Goal: Task Accomplishment & Management: Complete application form

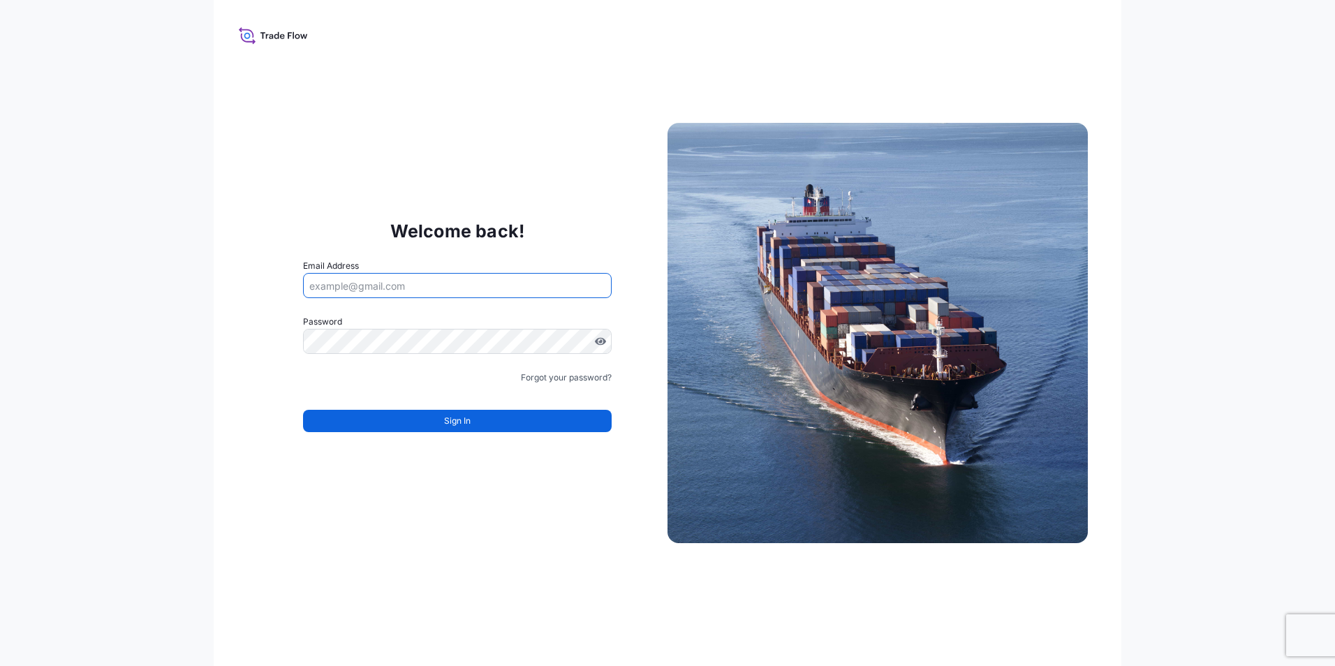
click at [346, 285] on input "Email Address" at bounding box center [457, 285] width 309 height 25
type input "[PERSON_NAME][EMAIL_ADDRESS][DOMAIN_NAME]"
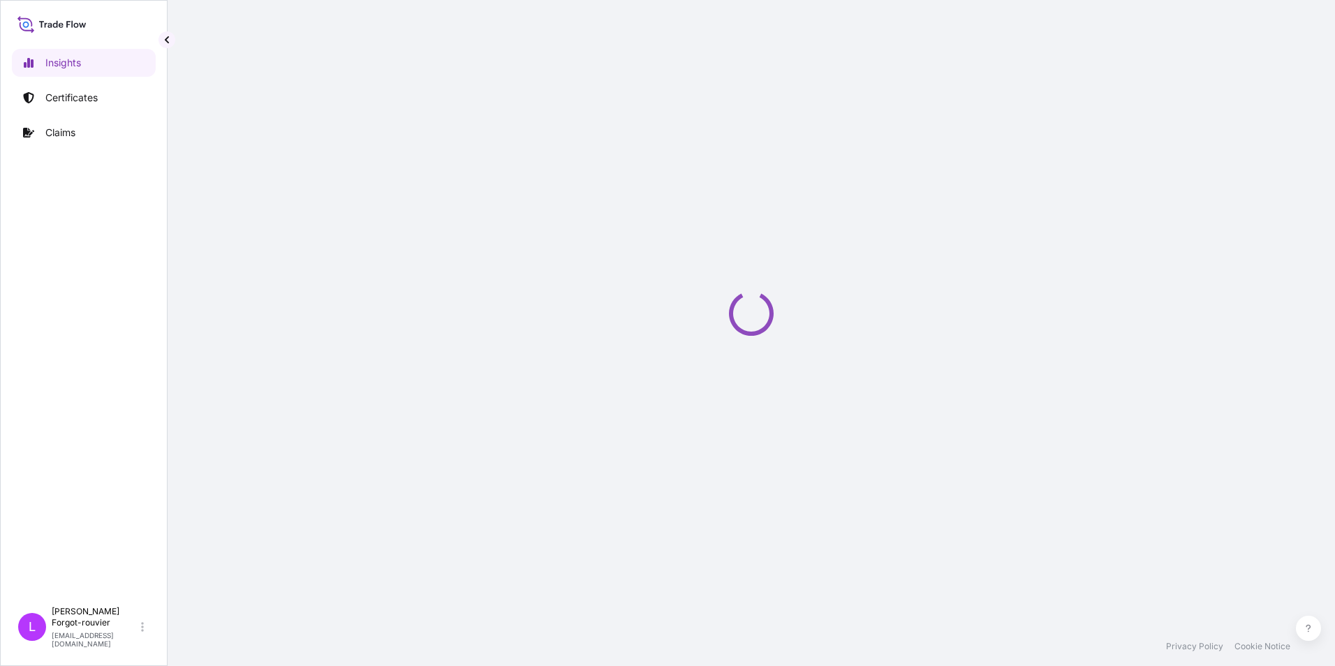
select select "2025"
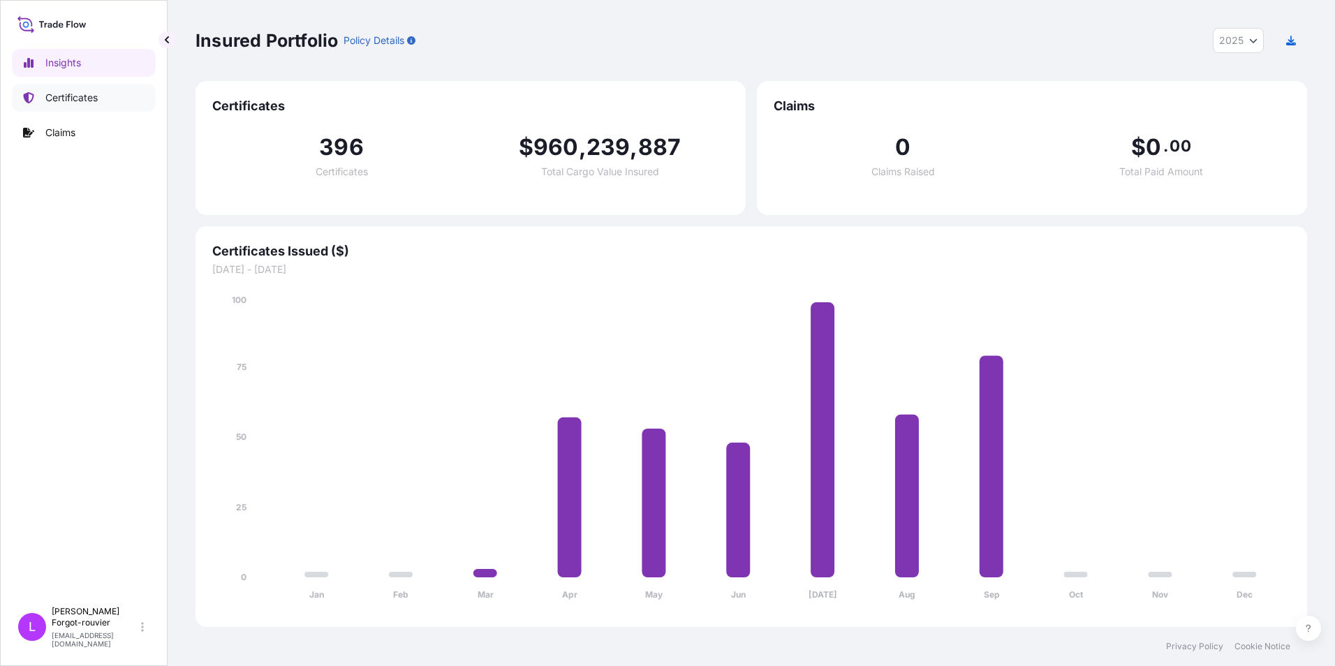
click at [78, 94] on p "Certificates" at bounding box center [71, 98] width 52 height 14
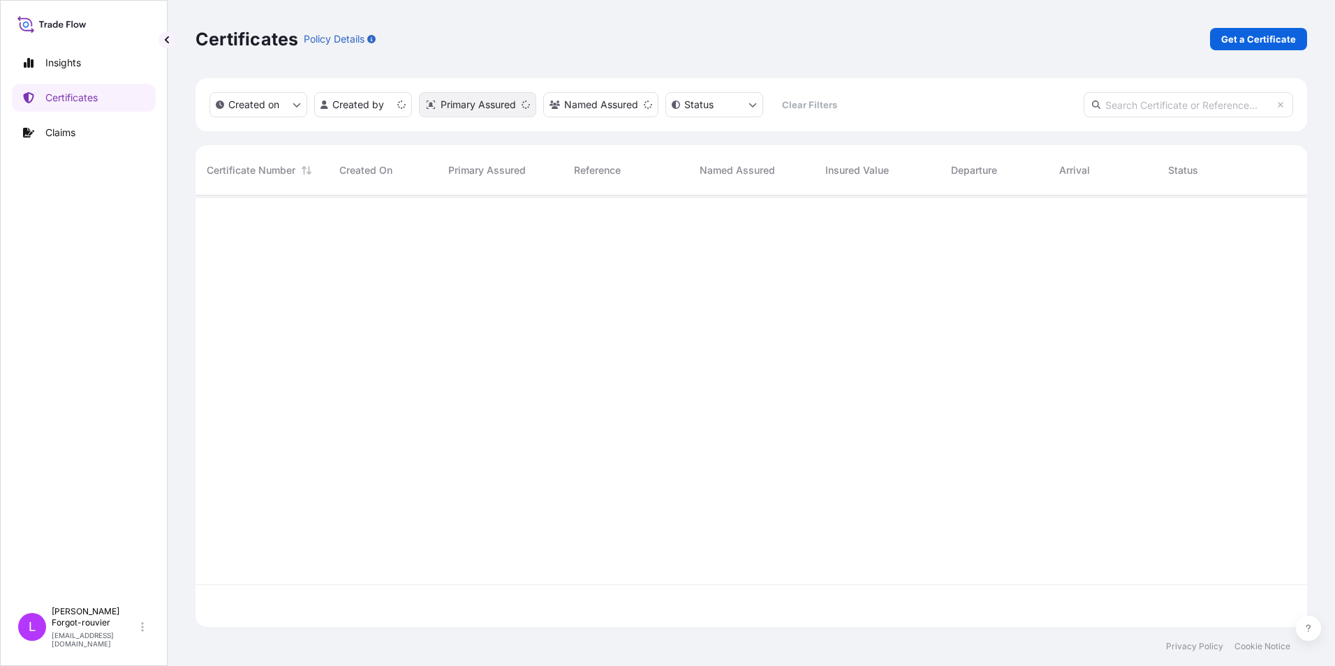
scroll to position [429, 1101]
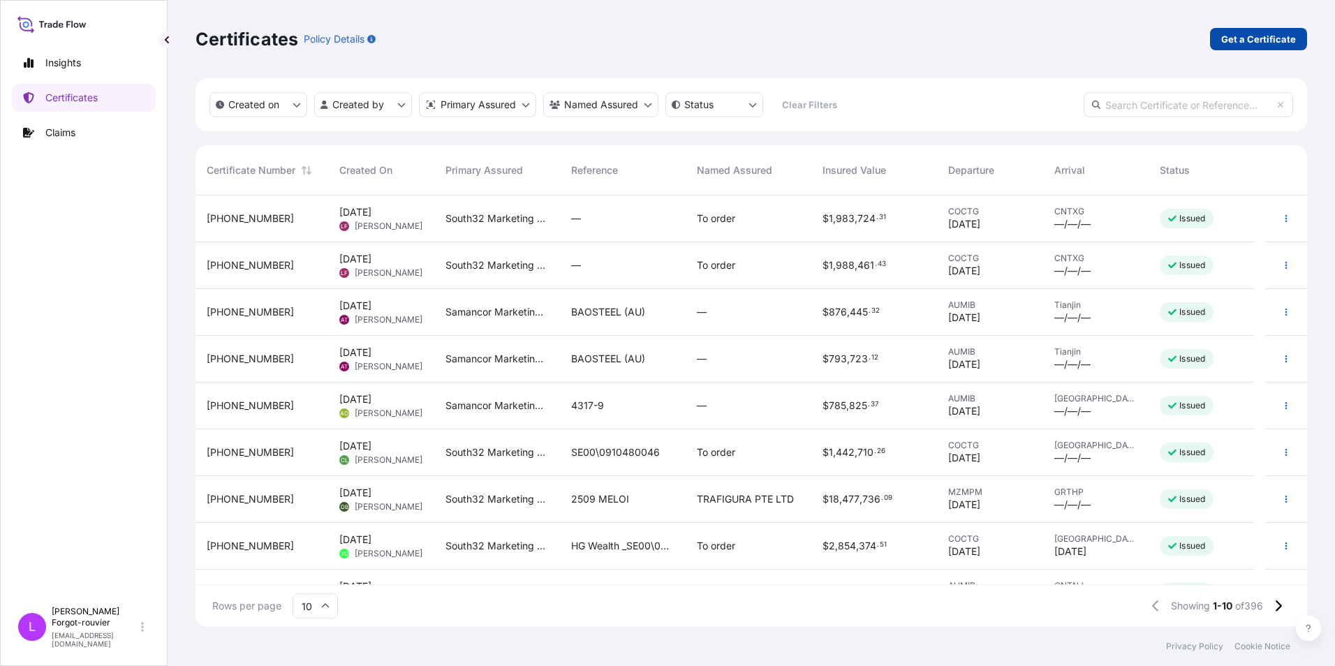
click at [1240, 36] on p "Get a Certificate" at bounding box center [1259, 39] width 75 height 14
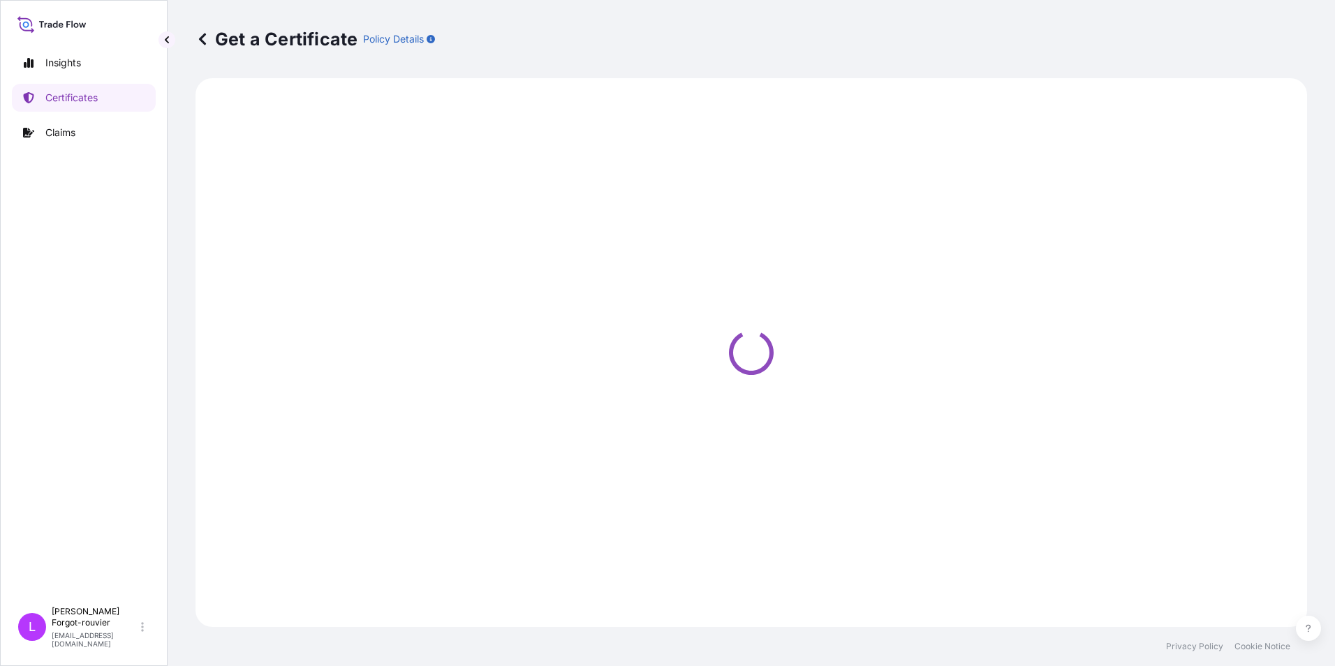
select select "Sea"
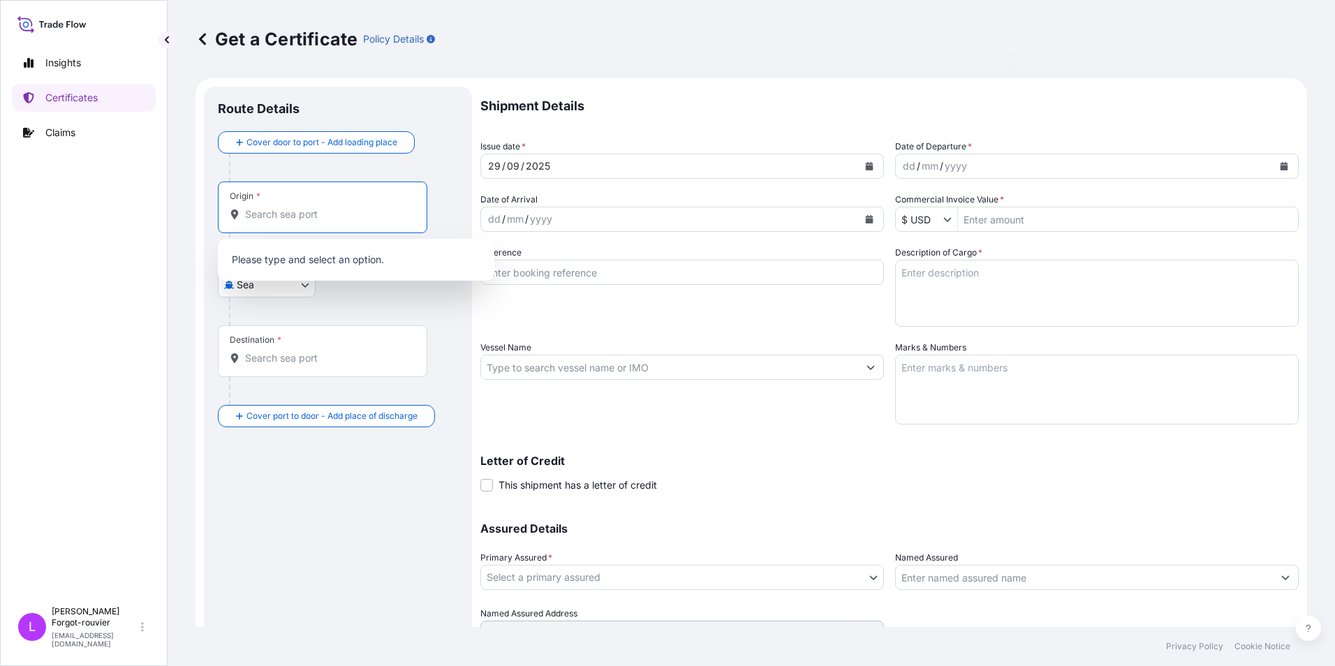
click at [290, 219] on input "Origin *" at bounding box center [327, 214] width 165 height 14
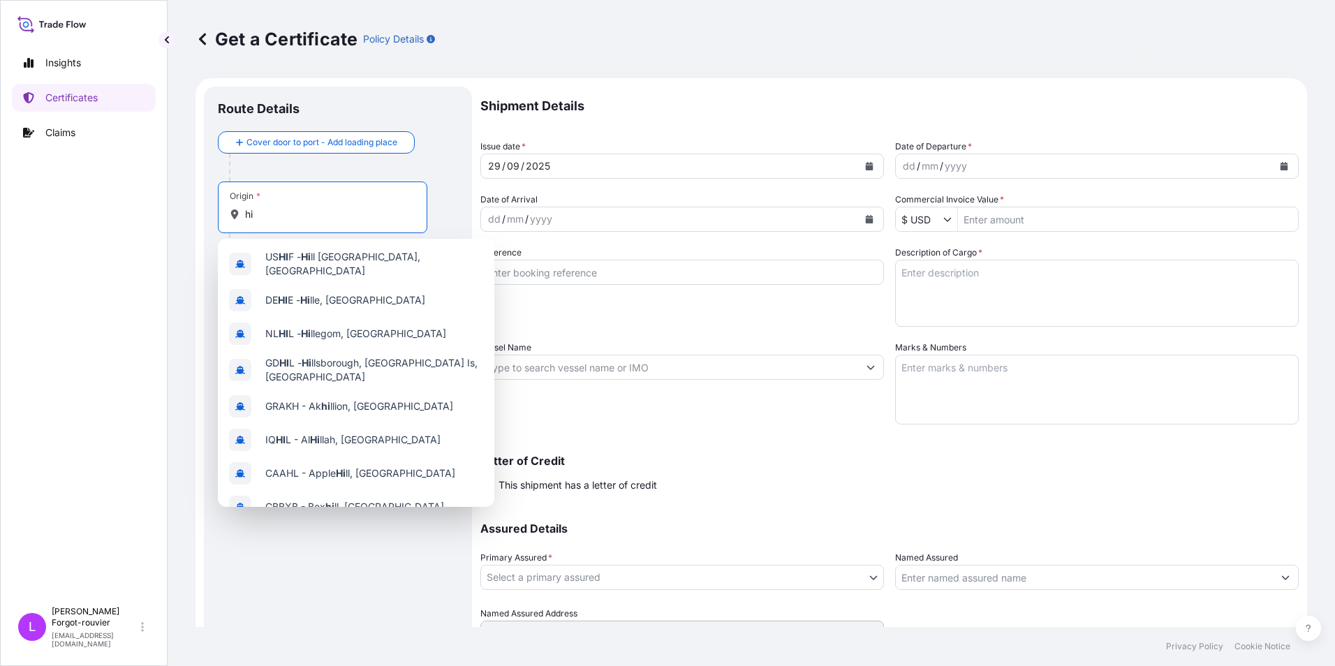
type input "h"
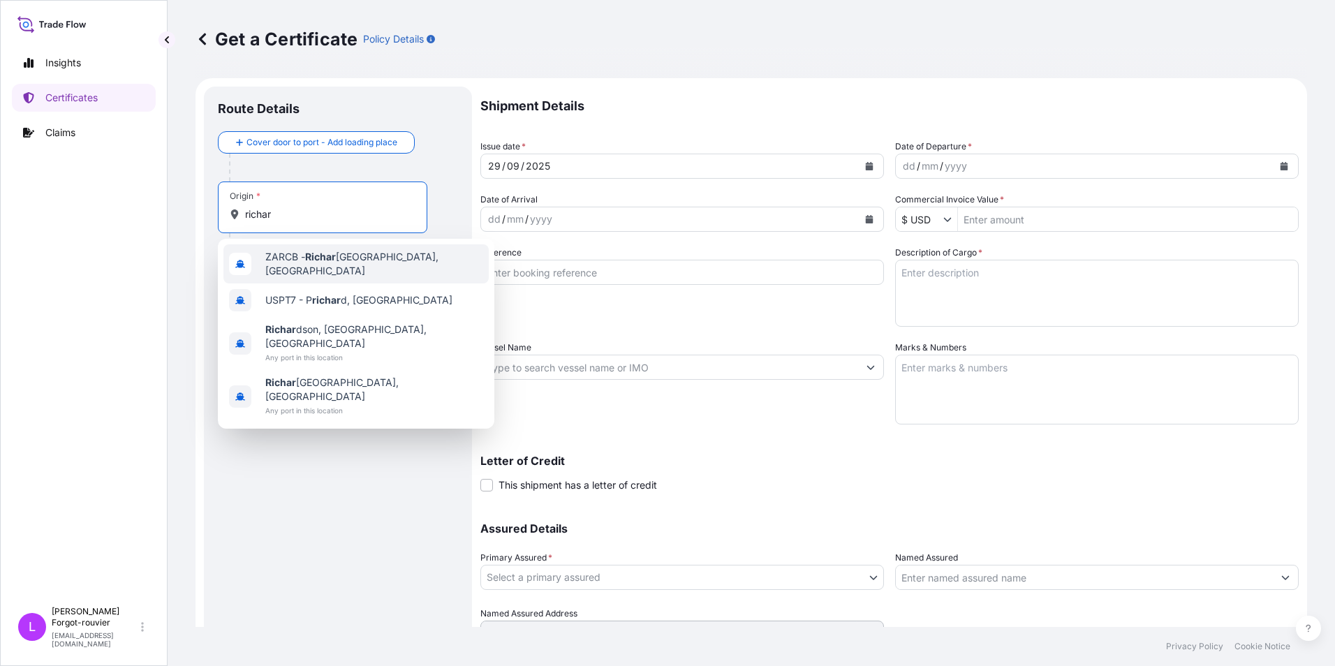
click at [288, 261] on span "ZARCB - Richar [GEOGRAPHIC_DATA], [GEOGRAPHIC_DATA]" at bounding box center [374, 264] width 218 height 28
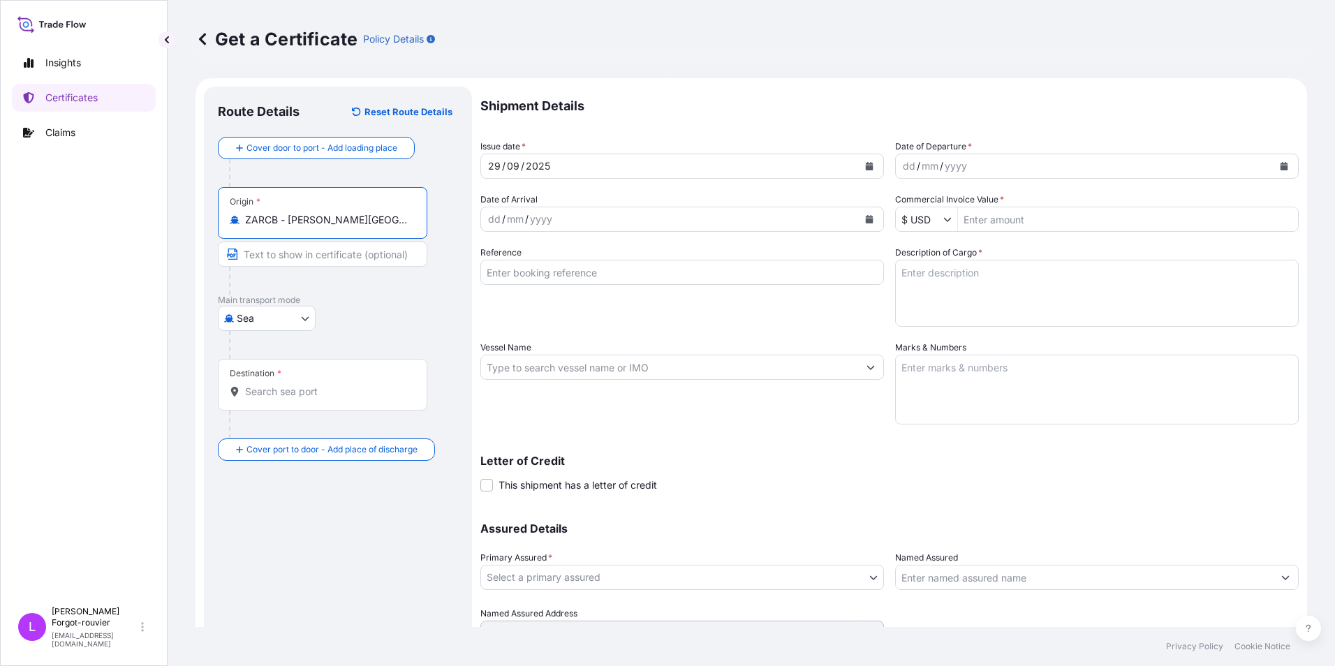
type input "ZARCB - [PERSON_NAME][GEOGRAPHIC_DATA], [GEOGRAPHIC_DATA]"
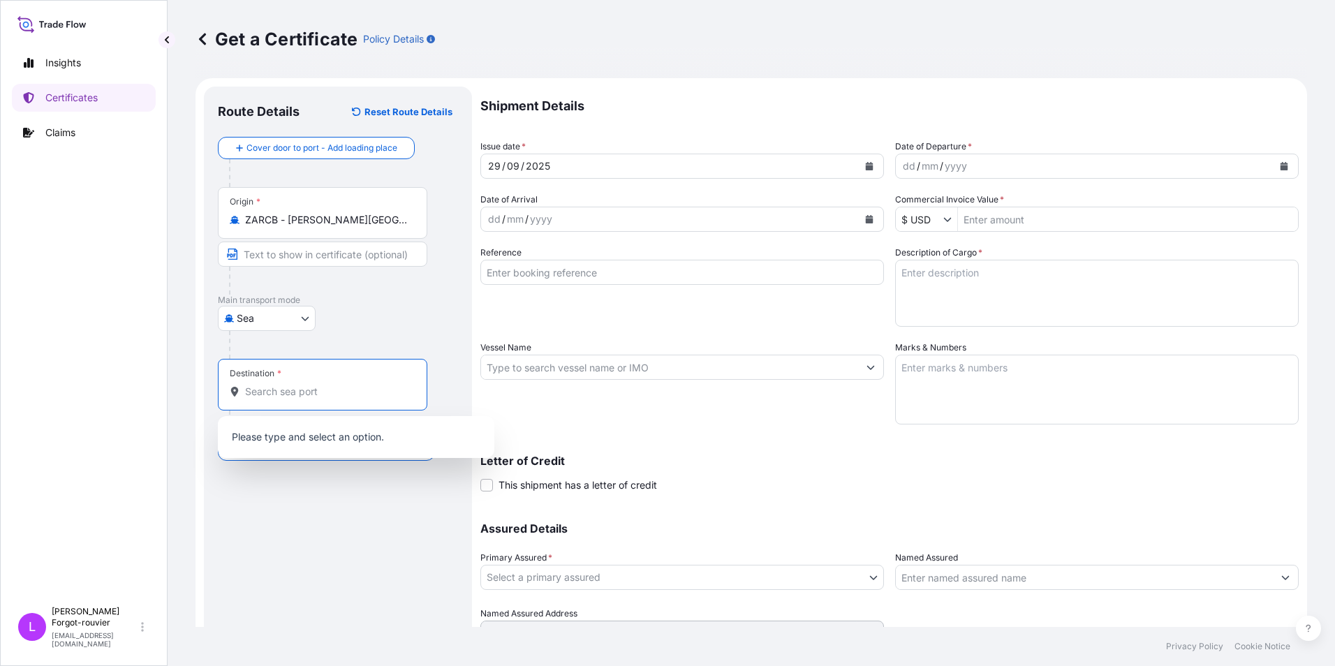
click at [284, 390] on input "Destination *" at bounding box center [327, 392] width 165 height 14
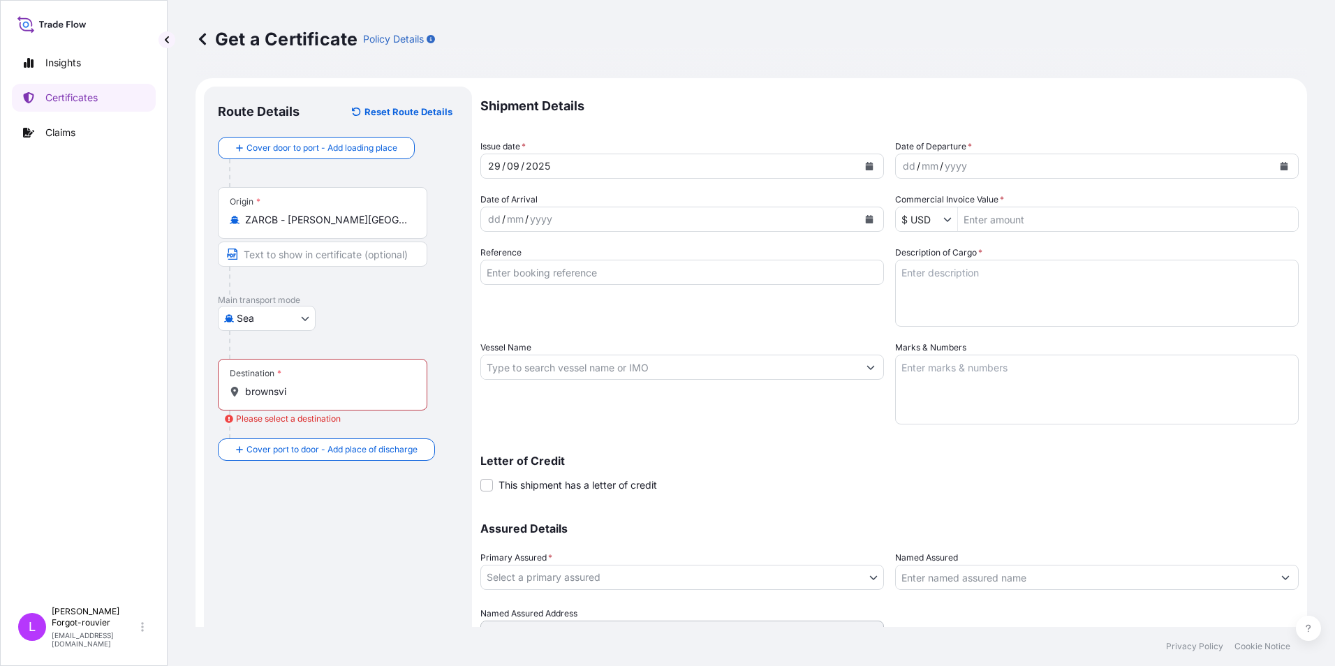
click at [1111, 522] on div "Assured Details Primary Assured * Select a primary assured Groote Eylandt Minin…" at bounding box center [890, 576] width 819 height 140
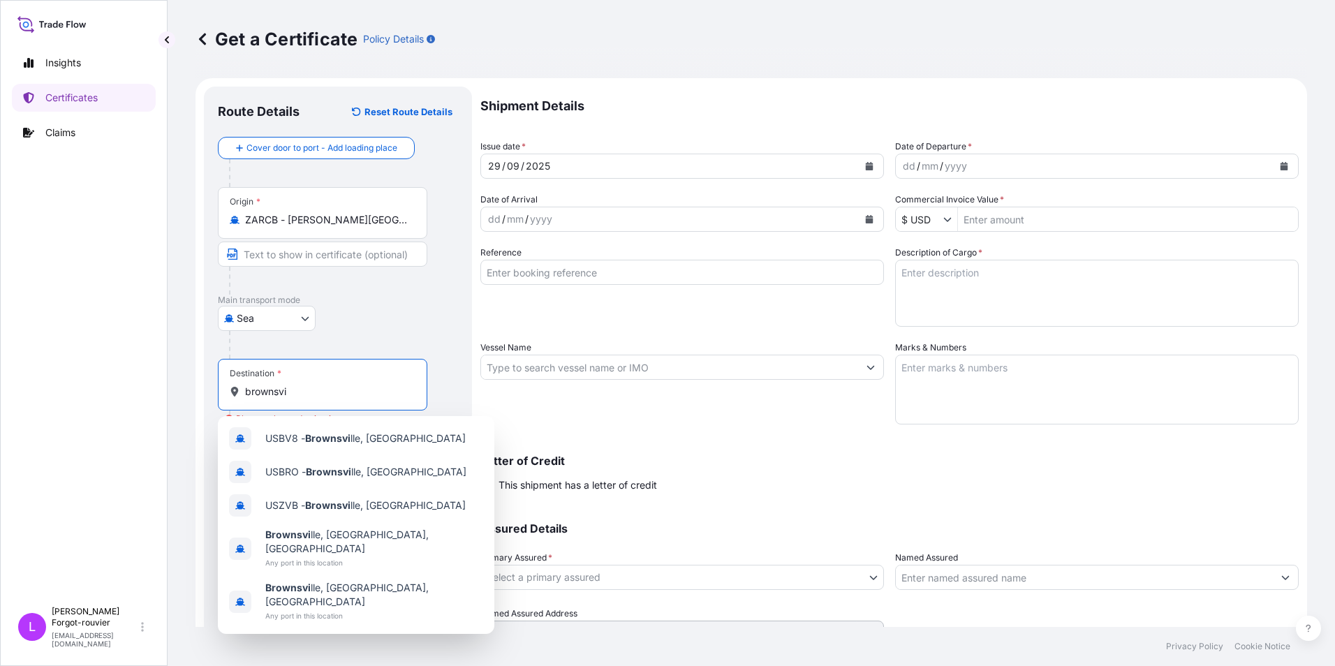
click at [318, 390] on input "brownsvi" at bounding box center [327, 392] width 165 height 14
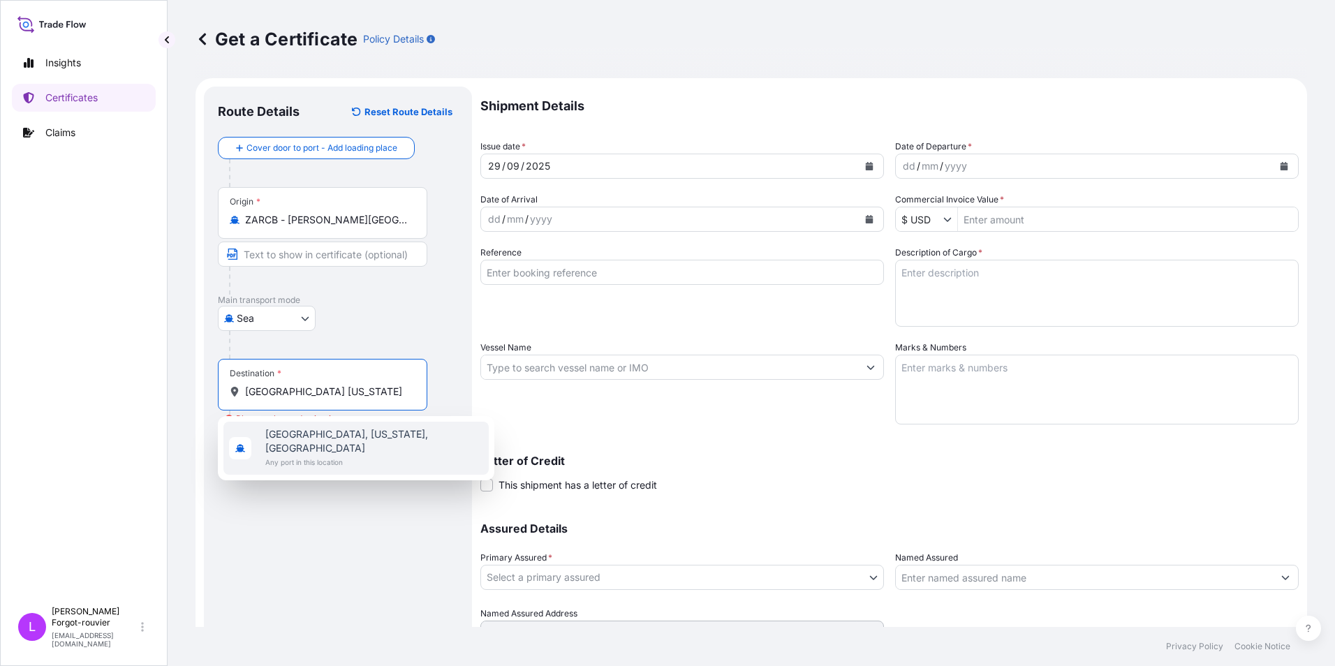
click at [315, 439] on span "[GEOGRAPHIC_DATA], [US_STATE], [GEOGRAPHIC_DATA]" at bounding box center [374, 441] width 218 height 28
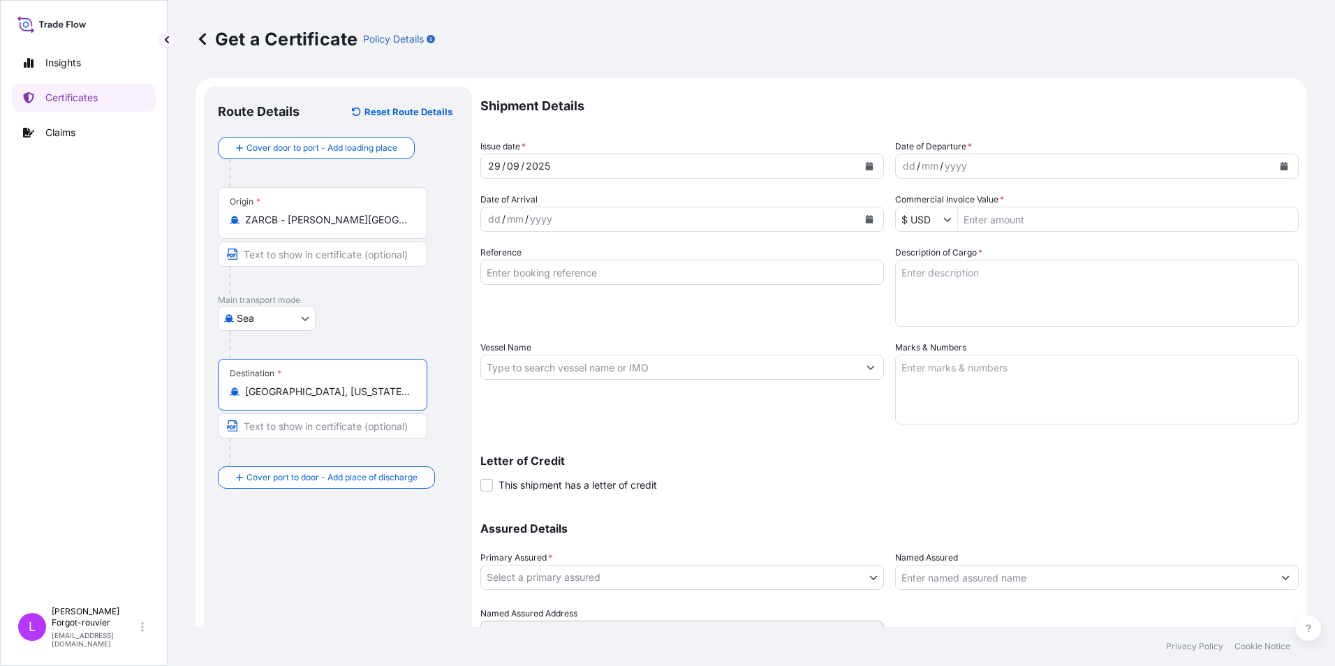
type input "[GEOGRAPHIC_DATA], [US_STATE], [GEOGRAPHIC_DATA]"
click at [788, 89] on p "Shipment Details" at bounding box center [890, 106] width 819 height 39
click at [866, 168] on icon "Calendar" at bounding box center [870, 166] width 8 height 8
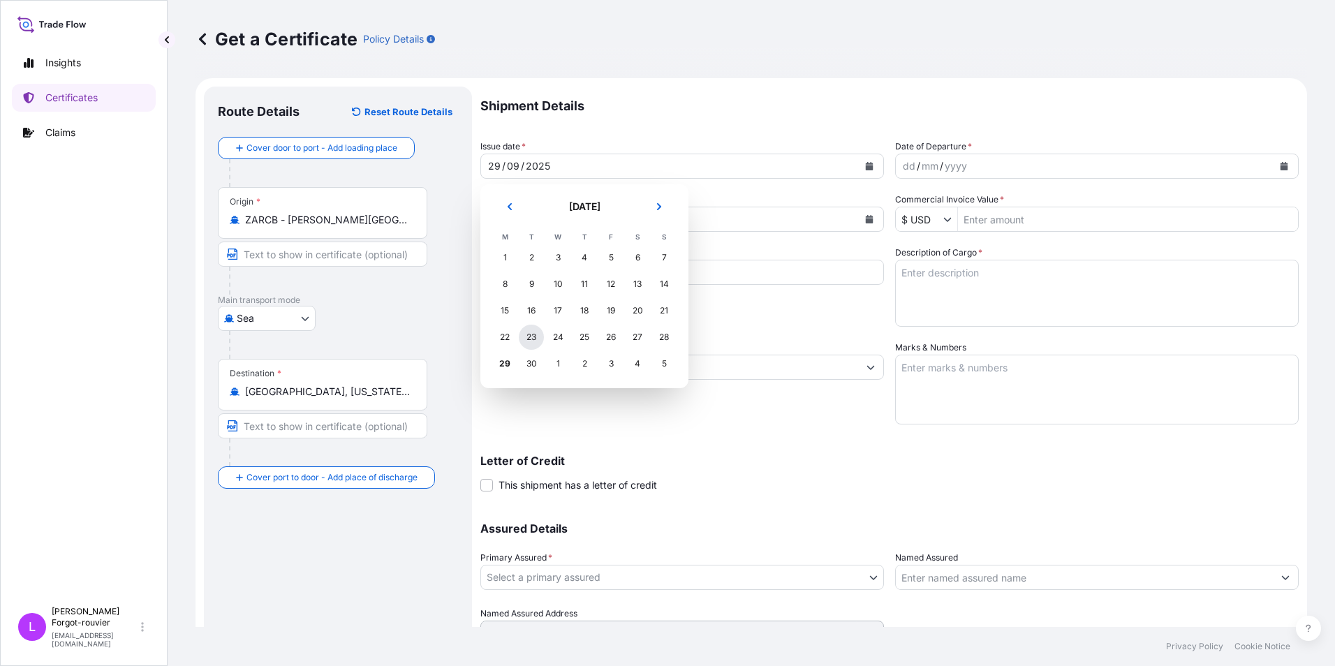
click at [530, 338] on div "23" at bounding box center [531, 337] width 25 height 25
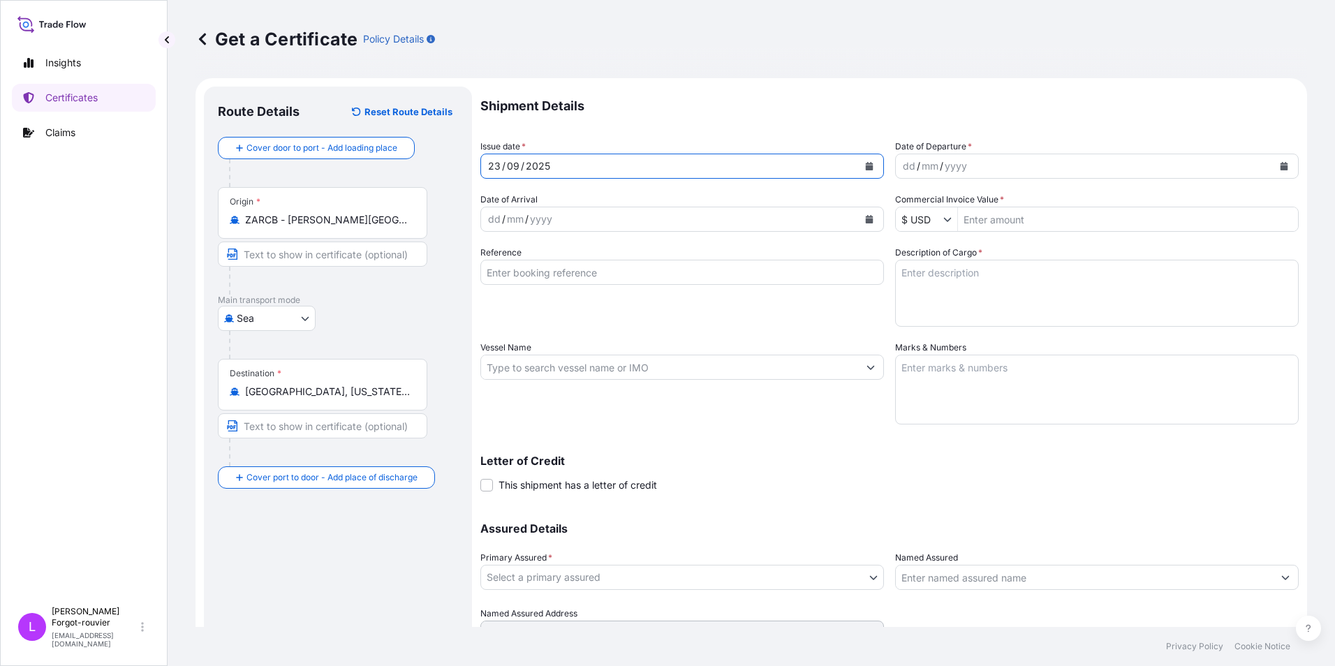
click at [1053, 165] on div "dd / mm / yyyy" at bounding box center [1084, 166] width 377 height 25
click at [1281, 166] on icon "Calendar" at bounding box center [1285, 166] width 8 height 8
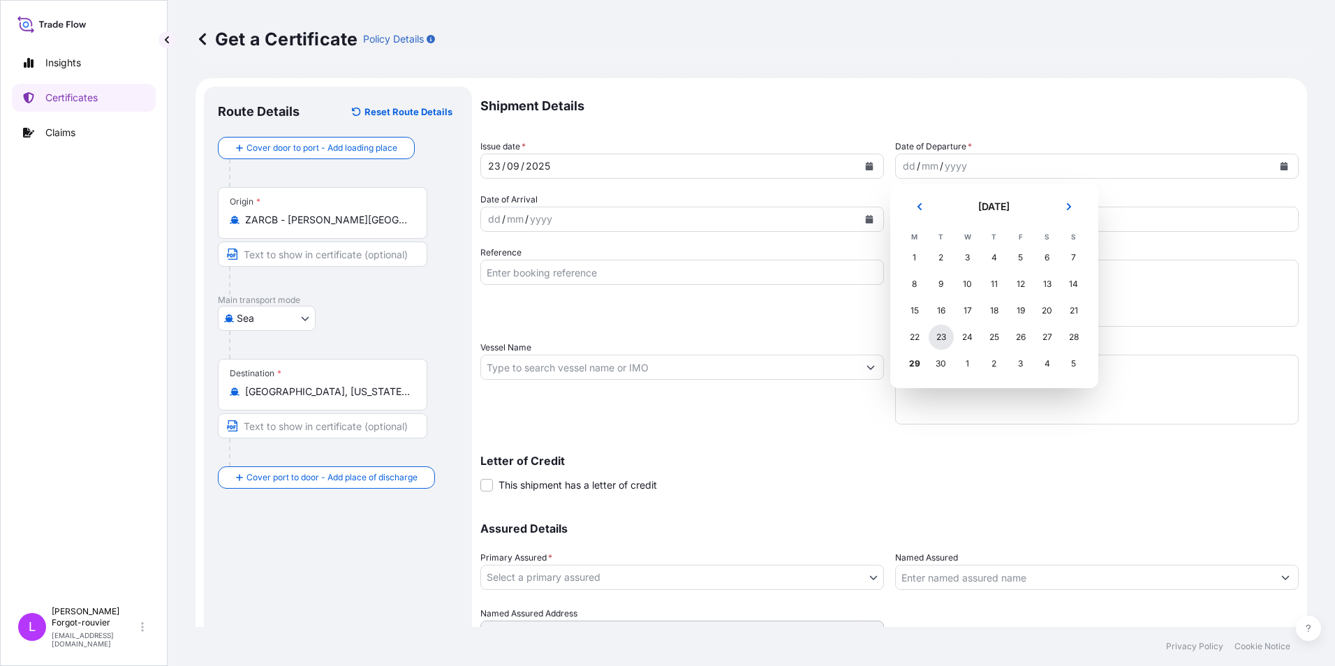
click at [940, 338] on div "23" at bounding box center [941, 337] width 25 height 25
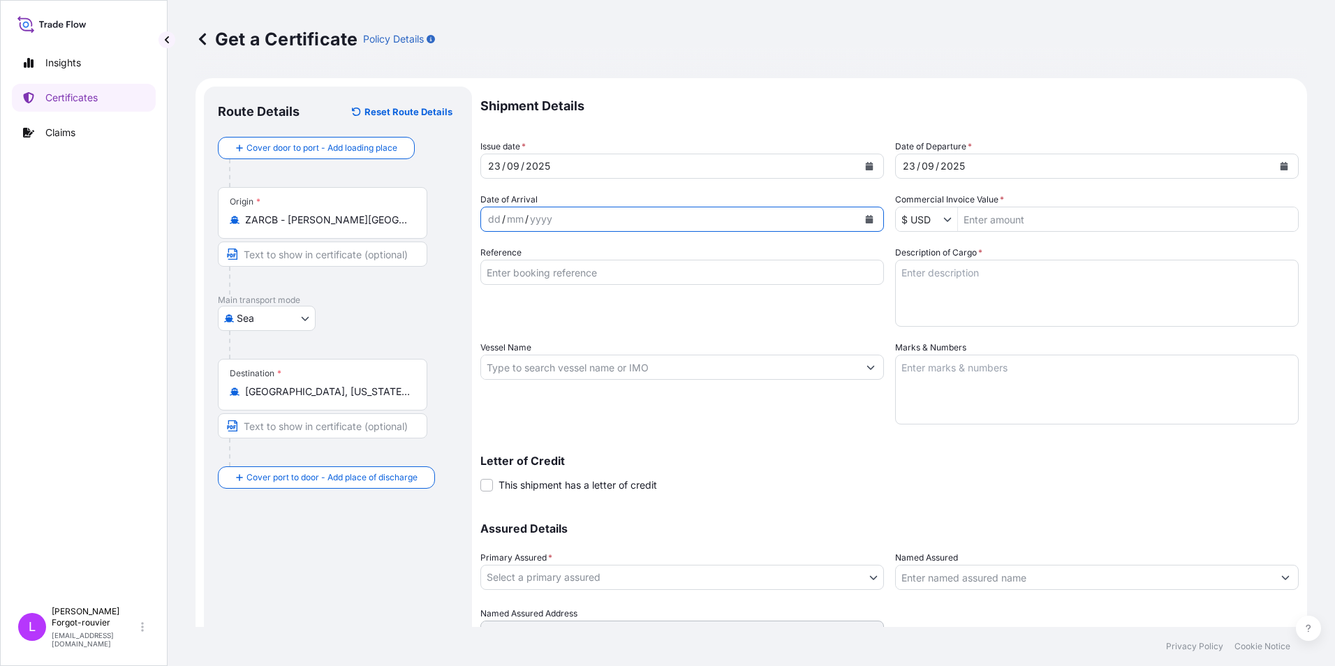
click at [866, 221] on icon "Calendar" at bounding box center [870, 219] width 8 height 8
click at [1010, 219] on input "Commercial Invoice Value *" at bounding box center [1128, 219] width 340 height 25
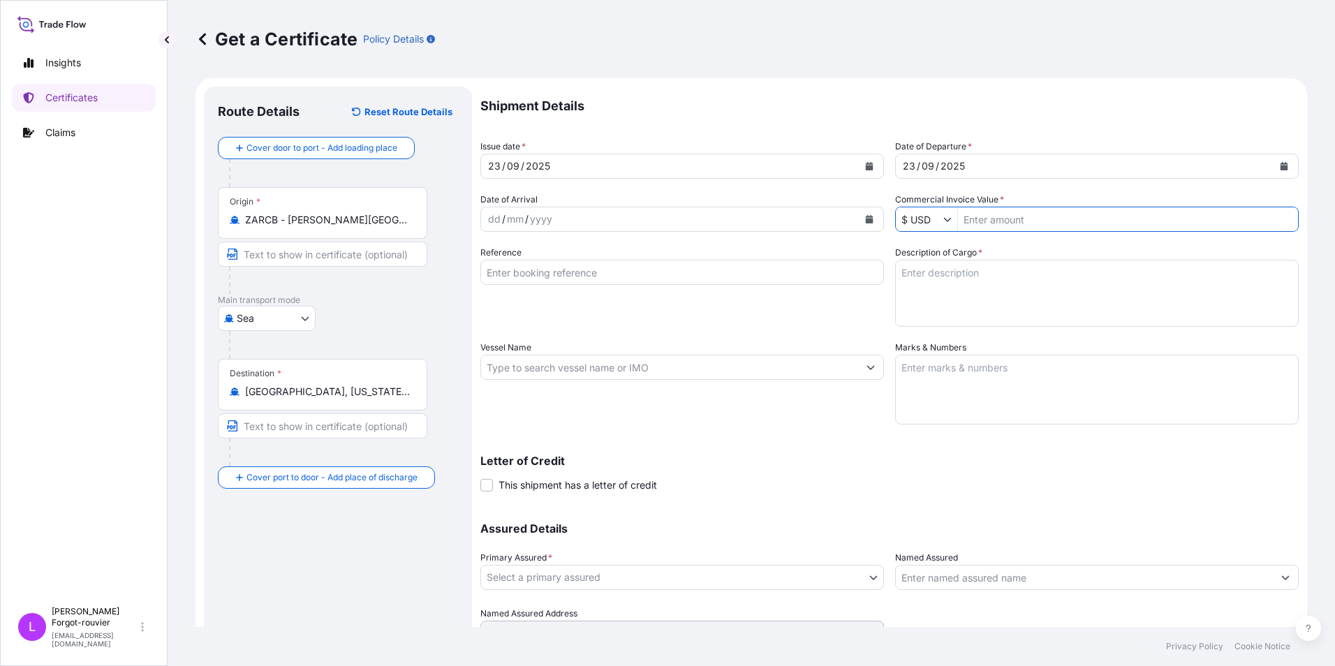
paste input "5,084,937.54"
type input "5,084,937.54"
click at [1195, 657] on button "Create Certificate" at bounding box center [1247, 671] width 104 height 28
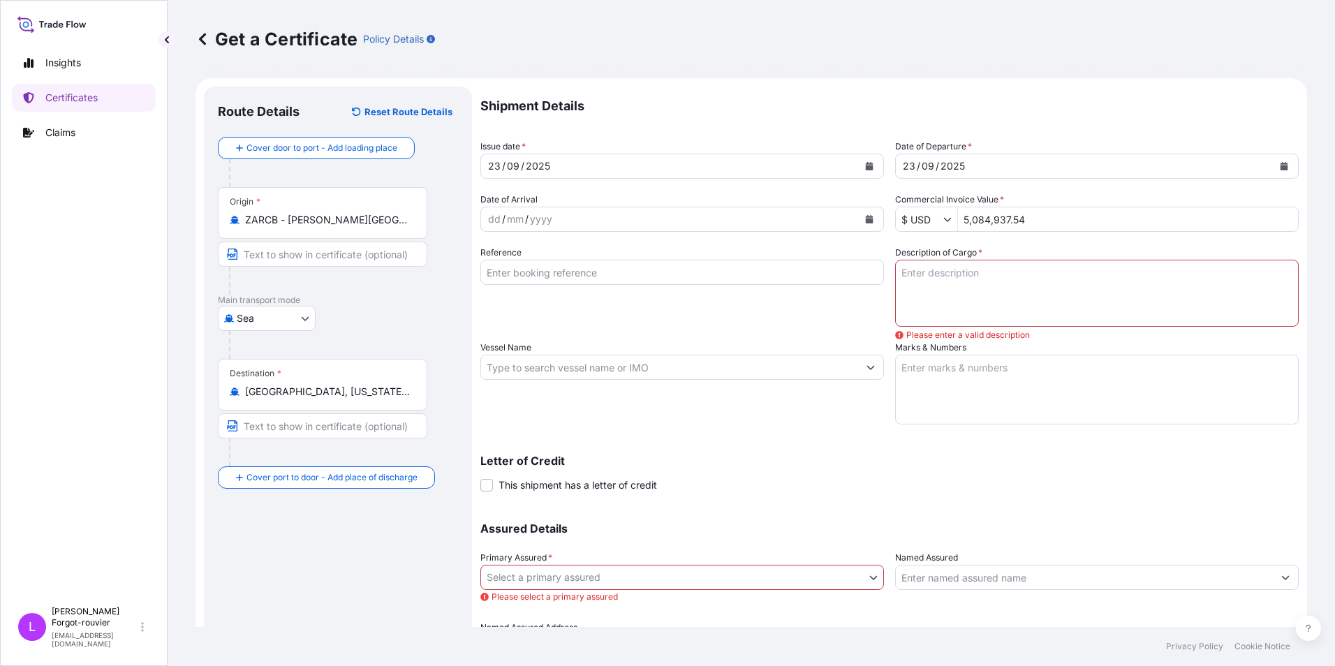
click at [941, 282] on textarea "Description of Cargo *" at bounding box center [1097, 293] width 404 height 67
paste textarea "Primary Aluminium meeting specifications for P1020A, registered with Aluminium"
paste textarea "Association Inc., U.S.A."
type textarea "Primary Aluminium meeting specifications for P1020A, registered with Aluminium …"
drag, startPoint x: 1139, startPoint y: 503, endPoint x: 1087, endPoint y: 497, distance: 52.7
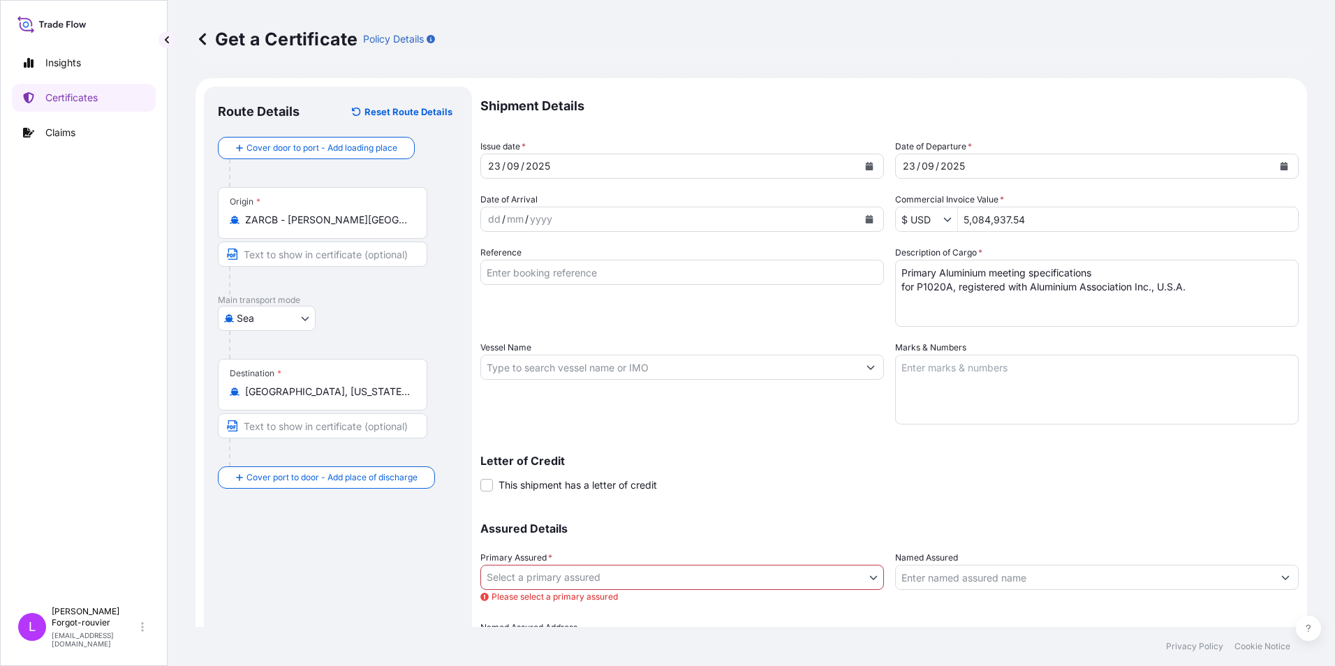
click at [1138, 503] on div "Shipment Details Issue date * 23 / 09 / 2025 Date of Departure * 23 / 09 / 2025…" at bounding box center [890, 373] width 819 height 573
click at [606, 364] on input "Vessel Name" at bounding box center [669, 367] width 377 height 25
paste input "ASL Leban"
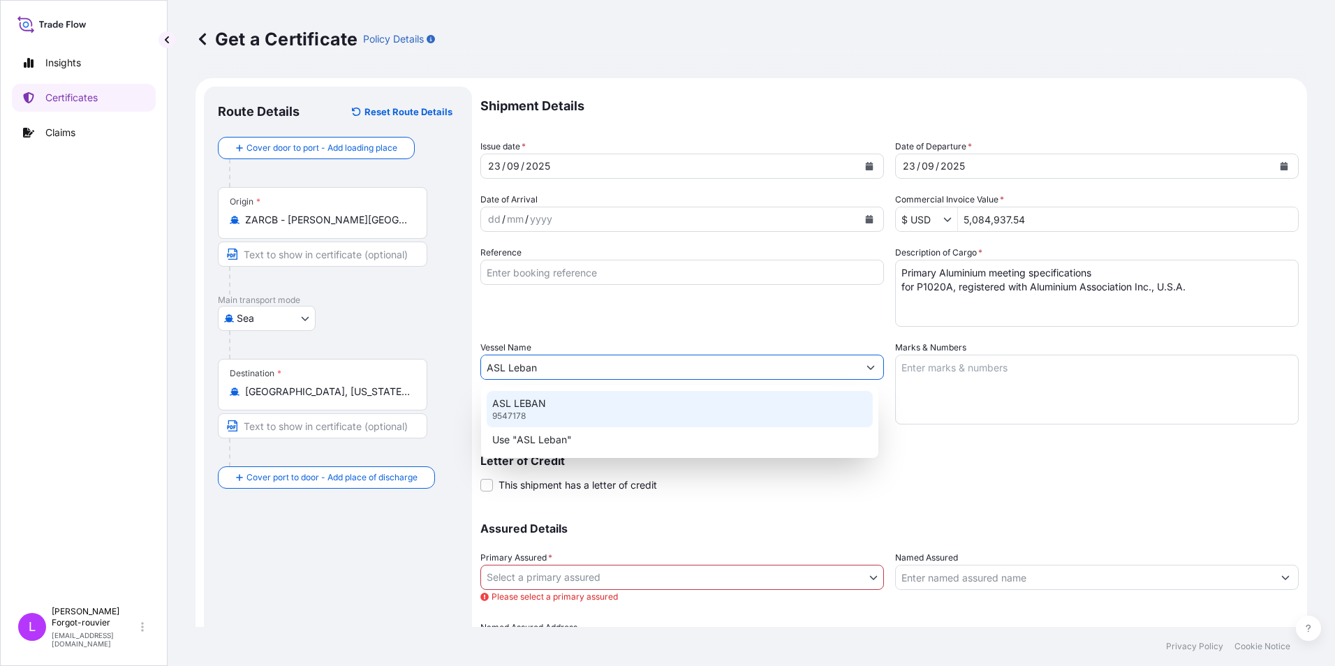
click at [522, 406] on p "ASL LEBAN" at bounding box center [519, 404] width 54 height 14
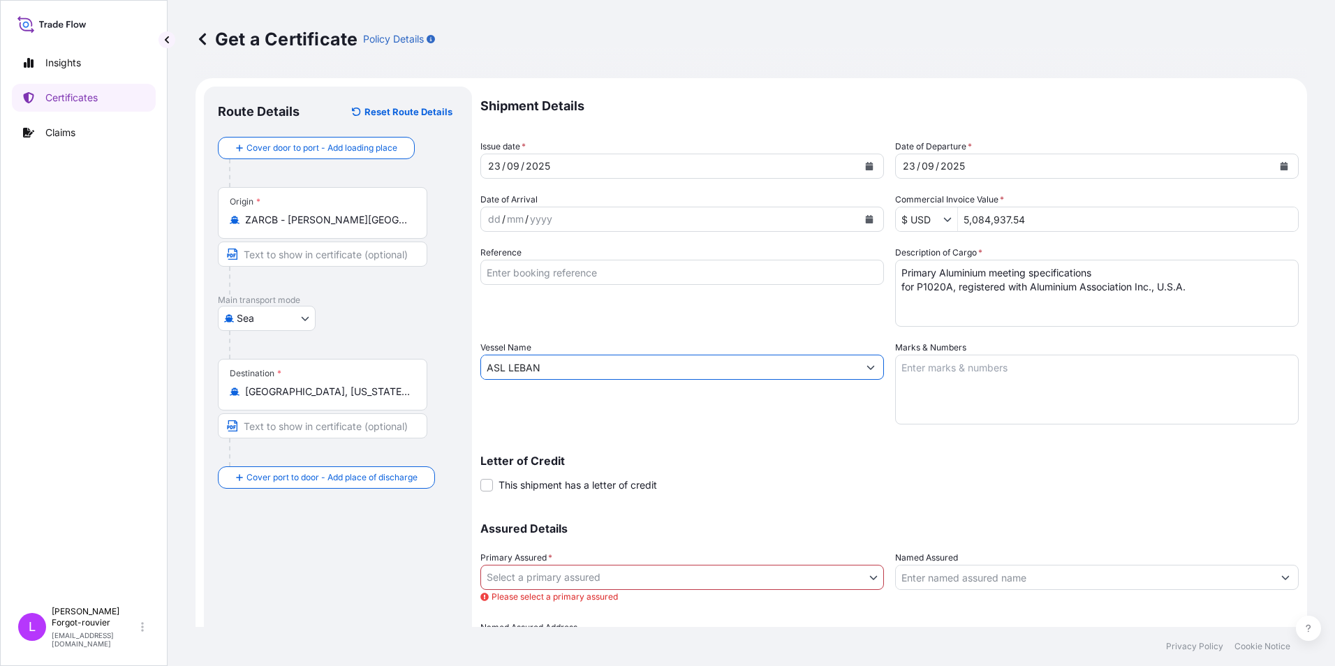
type input "ASL LEBAN"
drag, startPoint x: 1161, startPoint y: 498, endPoint x: 1081, endPoint y: 482, distance: 81.2
click at [1159, 498] on div "Shipment Details Issue date * 23 / 09 / 2025 Date of Departure * 23 / 09 / 2025…" at bounding box center [890, 373] width 819 height 573
click at [587, 272] on input "Reference" at bounding box center [683, 272] width 404 height 25
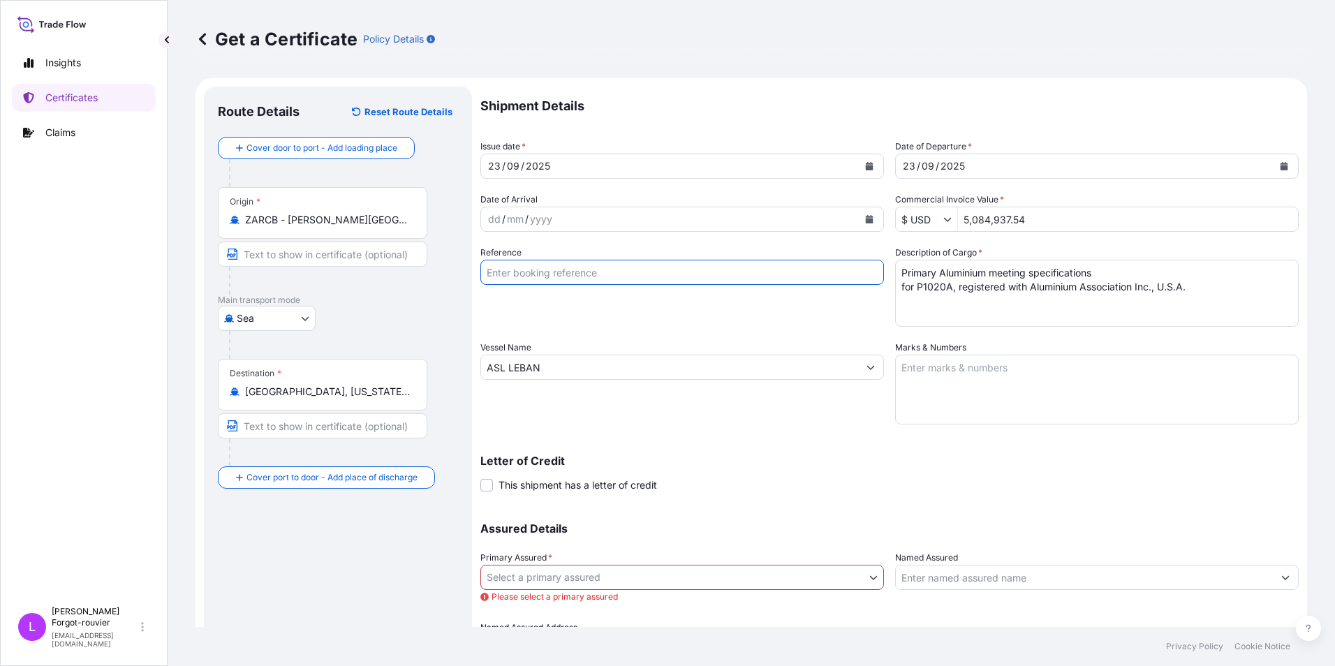
paste input "253119"
type input "253119"
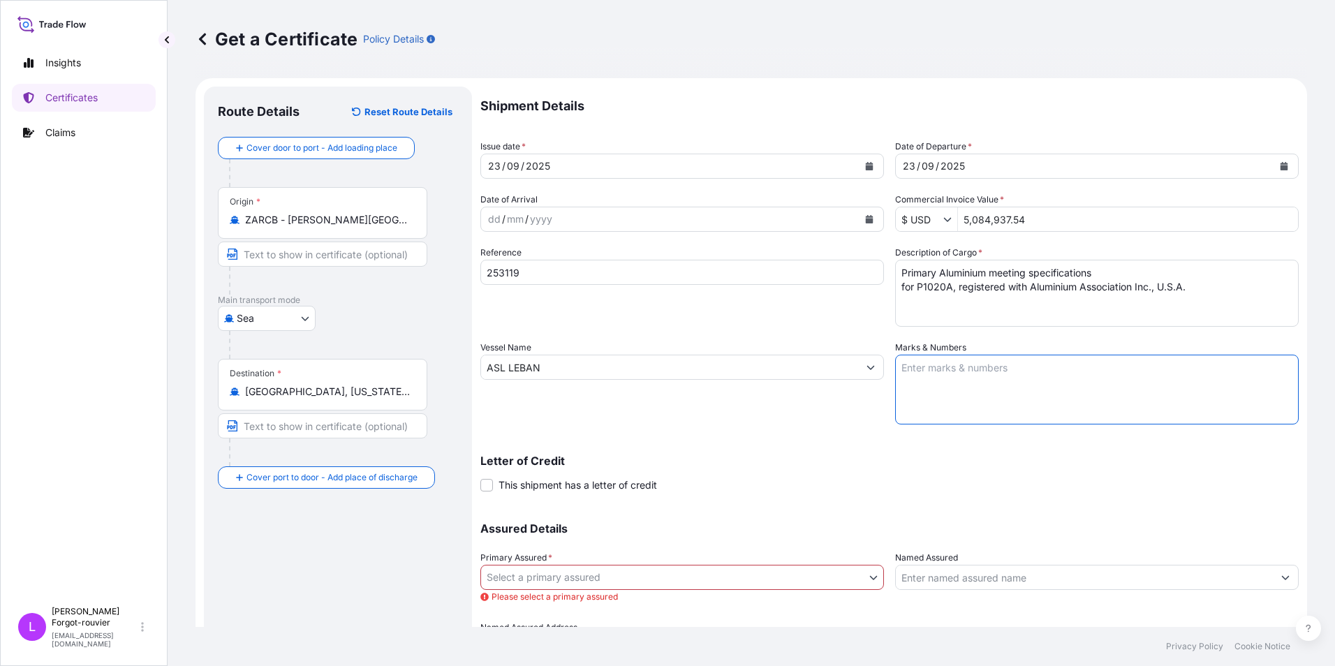
click at [946, 375] on textarea "Marks & Numbers" at bounding box center [1097, 390] width 404 height 70
paste textarea "497.512MT & 1248.53MT Bill of Lading : MACY253118KR205 & MACY253118KR206 Commer…"
drag, startPoint x: 1014, startPoint y: 378, endPoint x: 990, endPoint y: 375, distance: 23.9
click at [1014, 378] on textarea "497.512MT & 1248.53MT Bill of Lading : MACY253118KR205 & MACY253118KR206 Commer…" at bounding box center [1097, 390] width 404 height 70
drag, startPoint x: 931, startPoint y: 367, endPoint x: 883, endPoint y: 367, distance: 48.2
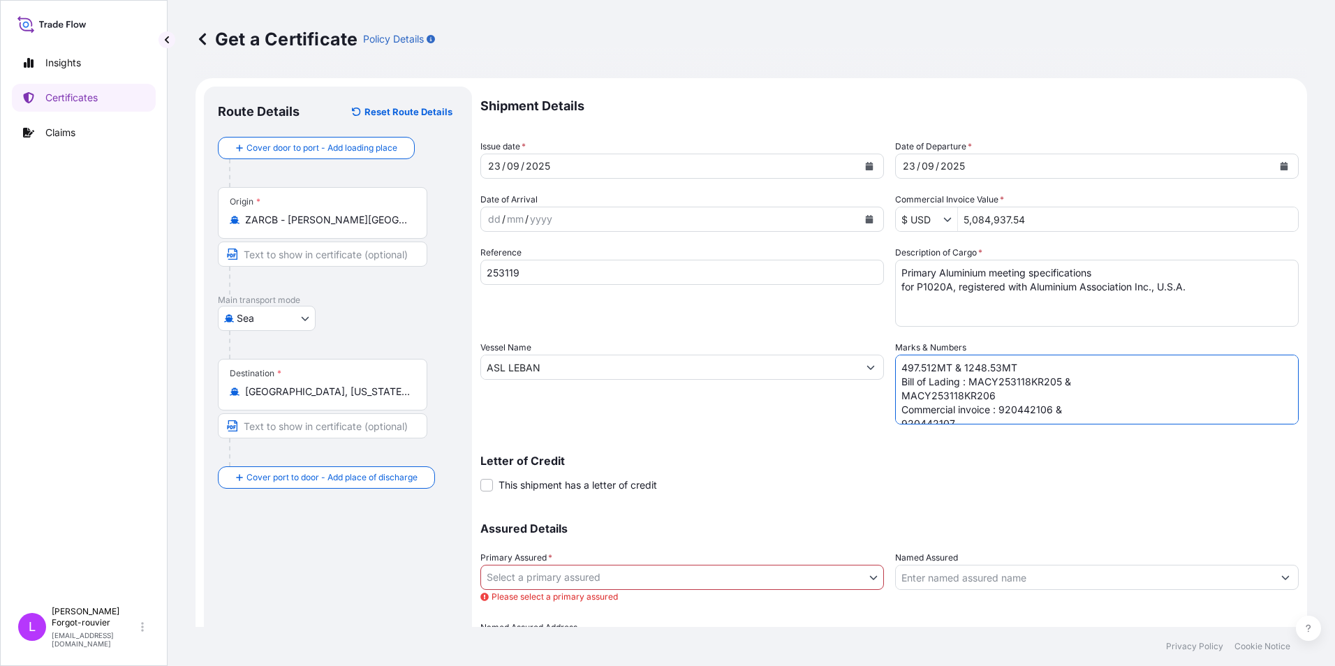
click at [883, 367] on div "Shipment Details Issue date * 23 / 09 / 2025 Date of Departure * 23 / 09 / 2025…" at bounding box center [890, 373] width 819 height 573
paste textarea "6.089"
click at [986, 362] on textarea "496.089MT & 1248.53MT Bill of Lading : MACY253118KR205 & MACY253118KR206 Commer…" at bounding box center [1097, 390] width 404 height 70
drag, startPoint x: 967, startPoint y: 368, endPoint x: 995, endPoint y: 368, distance: 28.6
click at [995, 368] on textarea "496.089MT & 1248.53MT Bill of Lading : MACY253118KR205 & MACY253118KR206 Commer…" at bounding box center [1097, 390] width 404 height 70
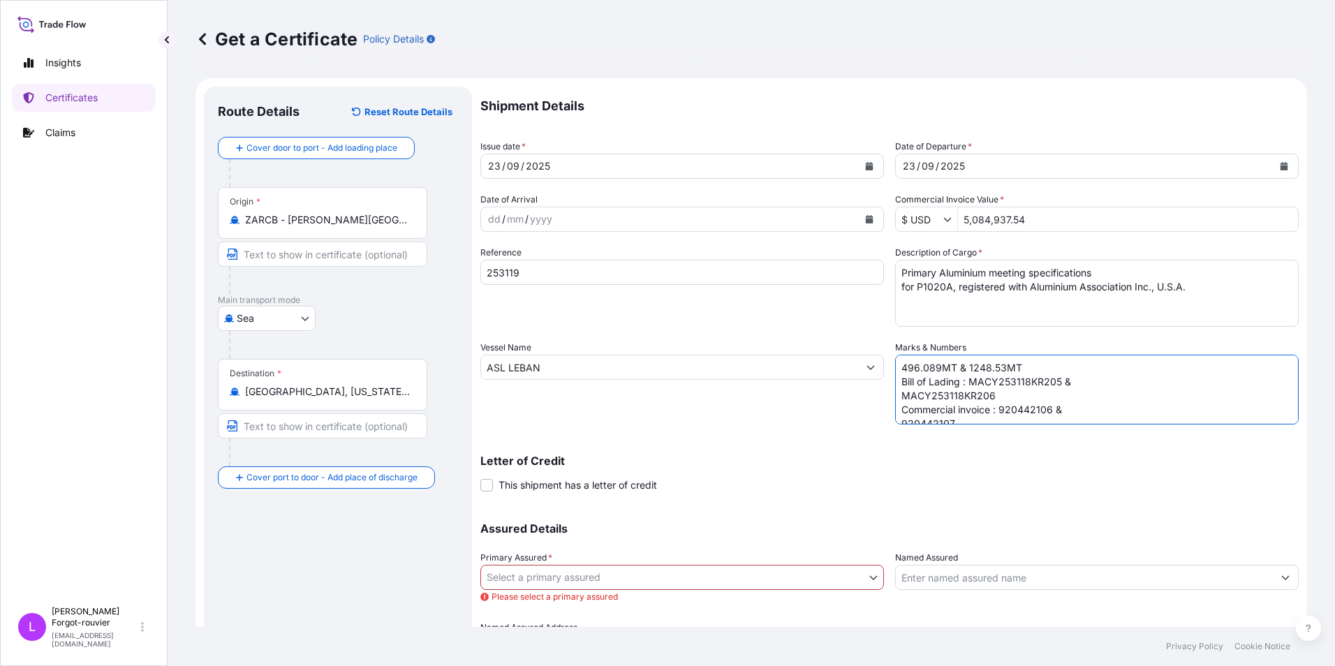
drag, startPoint x: 963, startPoint y: 368, endPoint x: 998, endPoint y: 367, distance: 34.9
click at [998, 367] on textarea "496.089MT & 1248.53MT Bill of Lading : MACY253118KR205 & MACY253118KR206 Commer…" at bounding box center [1097, 390] width 404 height 70
paste textarea "47"
click at [1012, 390] on textarea "496.089MT & 1248.47MT Bill of Lading : MACY253118KR205 & MACY253118KR206 Commer…" at bounding box center [1097, 390] width 404 height 70
click at [970, 381] on textarea "496.089MT & 1248.47MT Bill of Lading : MACY253118KR205 & MACY253118KR206 Commer…" at bounding box center [1097, 390] width 404 height 70
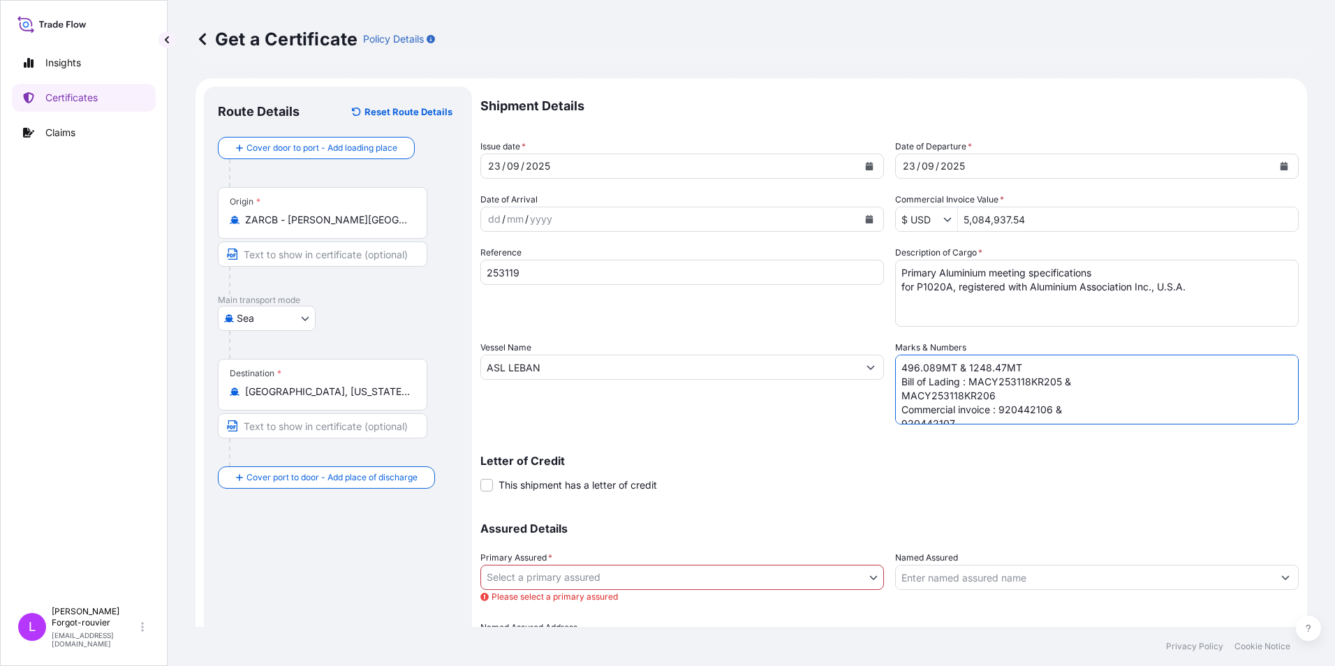
drag, startPoint x: 967, startPoint y: 381, endPoint x: 1056, endPoint y: 378, distance: 88.7
click at [1056, 378] on textarea "496.089MT & 1248.47MT Bill of Lading : MACY253118KR205 & MACY253118KR206 Commer…" at bounding box center [1097, 390] width 404 height 70
paste textarea "9KR204"
click at [897, 397] on textarea "496.089MT & 1248.47MT Bill of Lading : MACY253119KR204 & MACY253118KR206 Commer…" at bounding box center [1097, 390] width 404 height 70
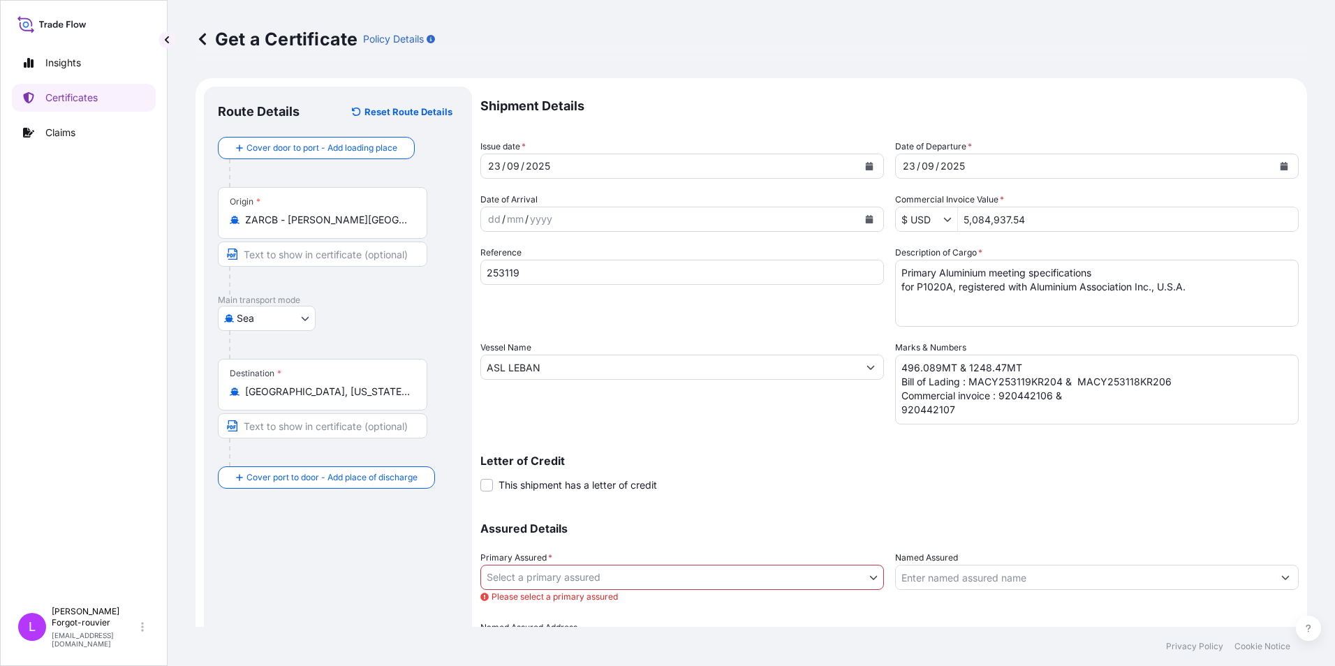
drag, startPoint x: 1148, startPoint y: 382, endPoint x: 1157, endPoint y: 379, distance: 9.1
click at [1148, 382] on textarea "496.089MT & 1248.47MT Bill of Lading : MACY253119KR204 & MACY253118KR206 Commer…" at bounding box center [1097, 390] width 404 height 70
drag, startPoint x: 1168, startPoint y: 380, endPoint x: 1068, endPoint y: 380, distance: 99.9
click at [1068, 380] on textarea "496.089MT & 1248.47MT Bill of Lading : MACY253119KR204 & MACY253118KR206 Commer…" at bounding box center [1097, 390] width 404 height 70
paste textarea "MACY253119KR205"
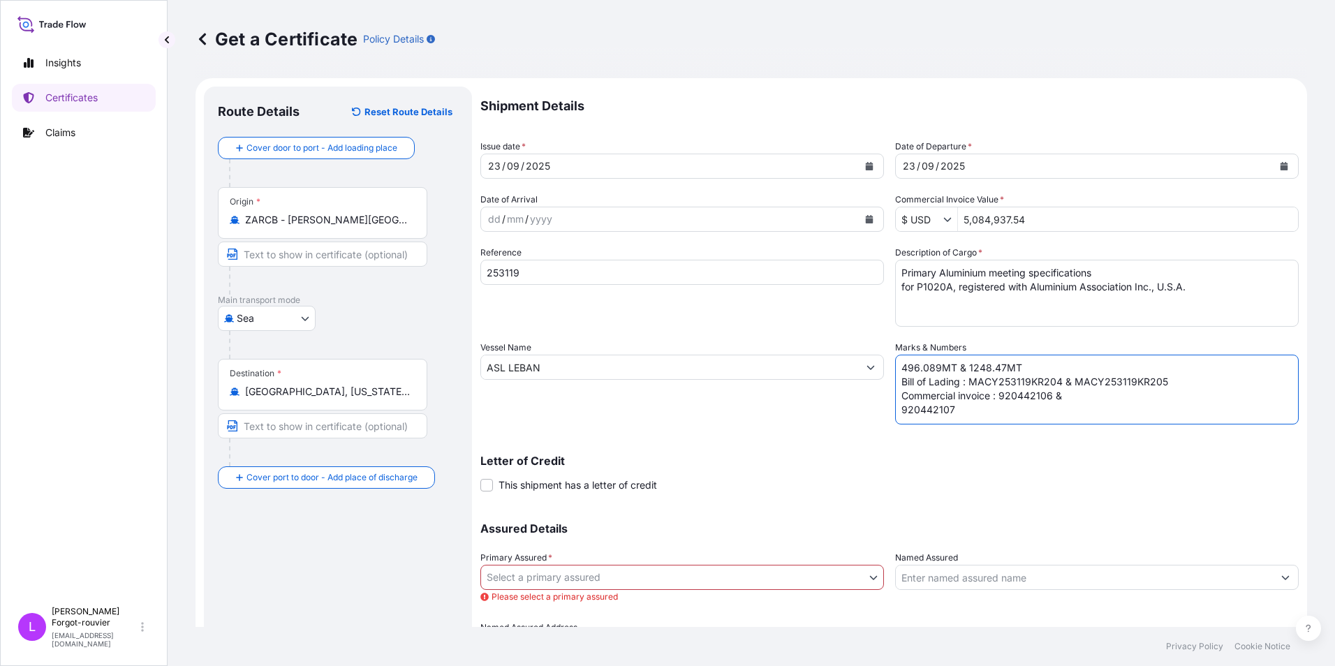
drag, startPoint x: 957, startPoint y: 411, endPoint x: 1053, endPoint y: 393, distance: 97.3
click at [1053, 393] on textarea "496.089MT & 1248.47MT Bill of Lading : MACY253119KR204 & MACY253119KR205 Commer…" at bounding box center [1097, 390] width 404 height 70
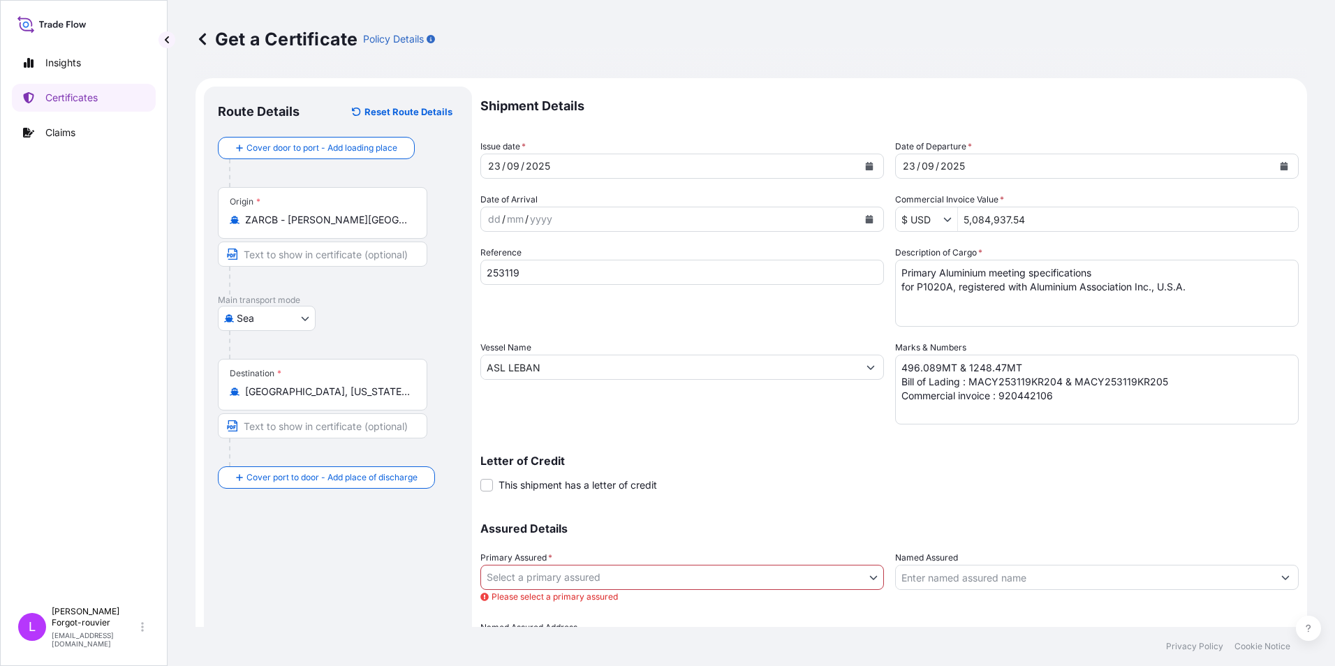
click at [1042, 394] on textarea "496.089MT & 1248.47MT Bill of Lading : MACY253119KR204 & MACY253119KR205 Commer…" at bounding box center [1097, 390] width 404 height 70
drag, startPoint x: 1057, startPoint y: 395, endPoint x: 997, endPoint y: 395, distance: 60.8
click at [997, 395] on textarea "496.089MT & 1248.47MT Bill of Lading : MACY253119KR204 & MACY253119KR205 Commer…" at bounding box center [1097, 390] width 404 height 70
paste textarea "10480072"
type textarea "496.089MT & 1248.47MT Bill of Lading : MACY253119KR204 & MACY253119KR205 Commer…"
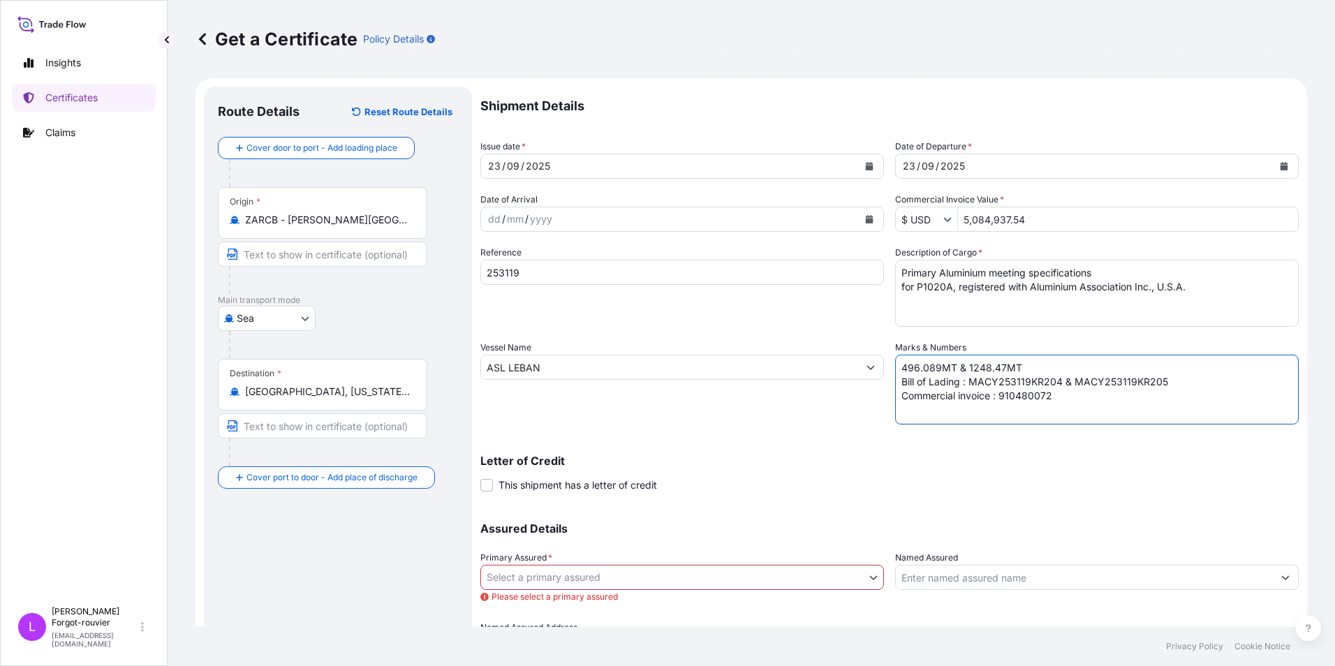
click at [803, 474] on div "Letter of Credit This shipment has a letter of credit Letter of credit * Letter…" at bounding box center [890, 473] width 819 height 37
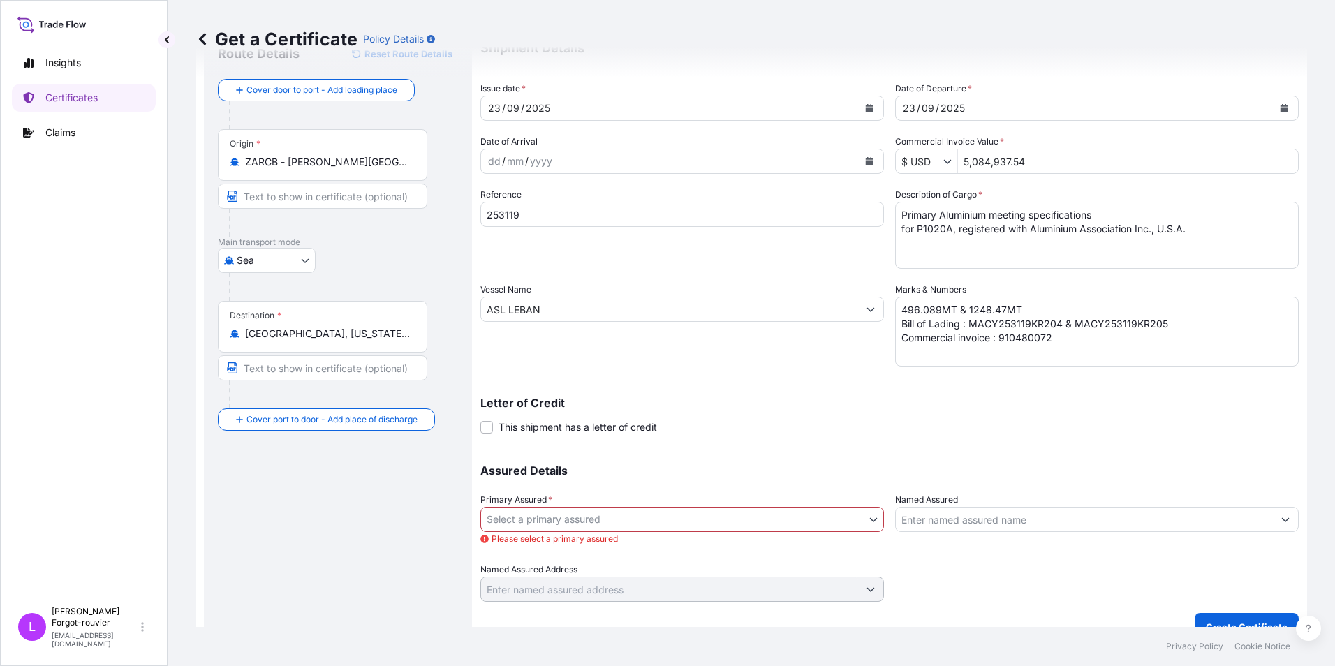
scroll to position [80, 0]
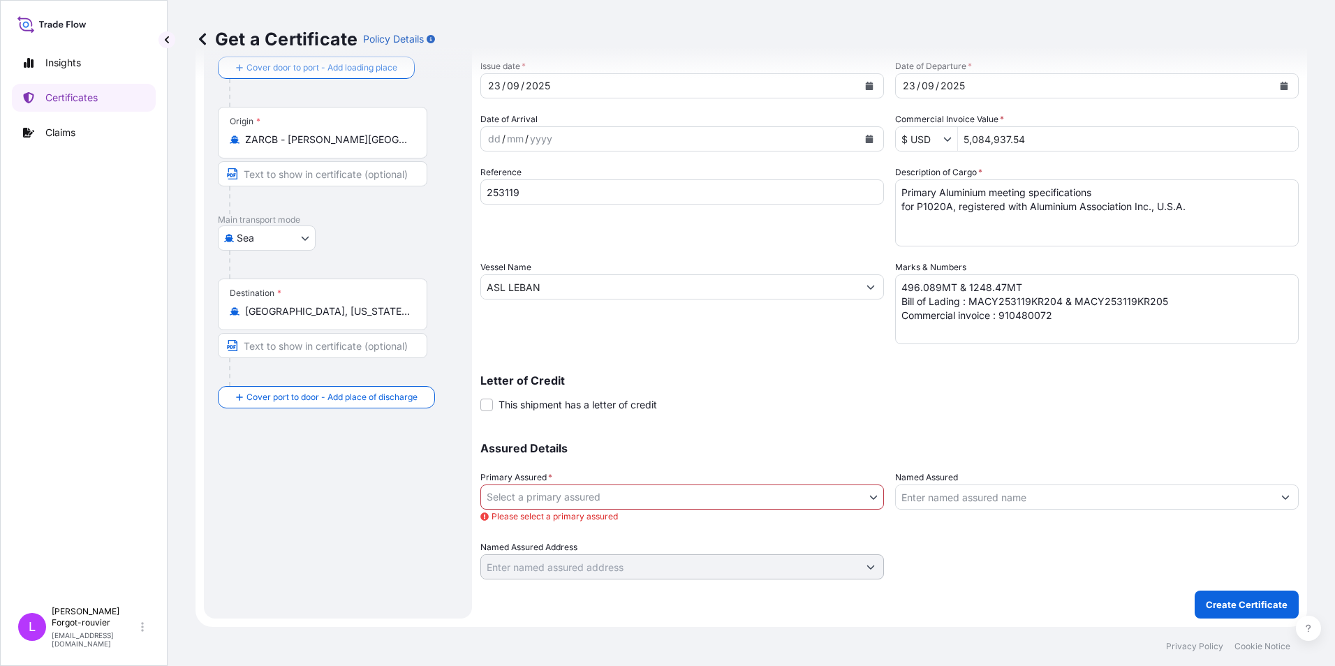
click at [606, 495] on body "Insights Certificates Claims L Lucile Forgot-rouvier rouvl@south32.net Get a Ce…" at bounding box center [667, 333] width 1335 height 666
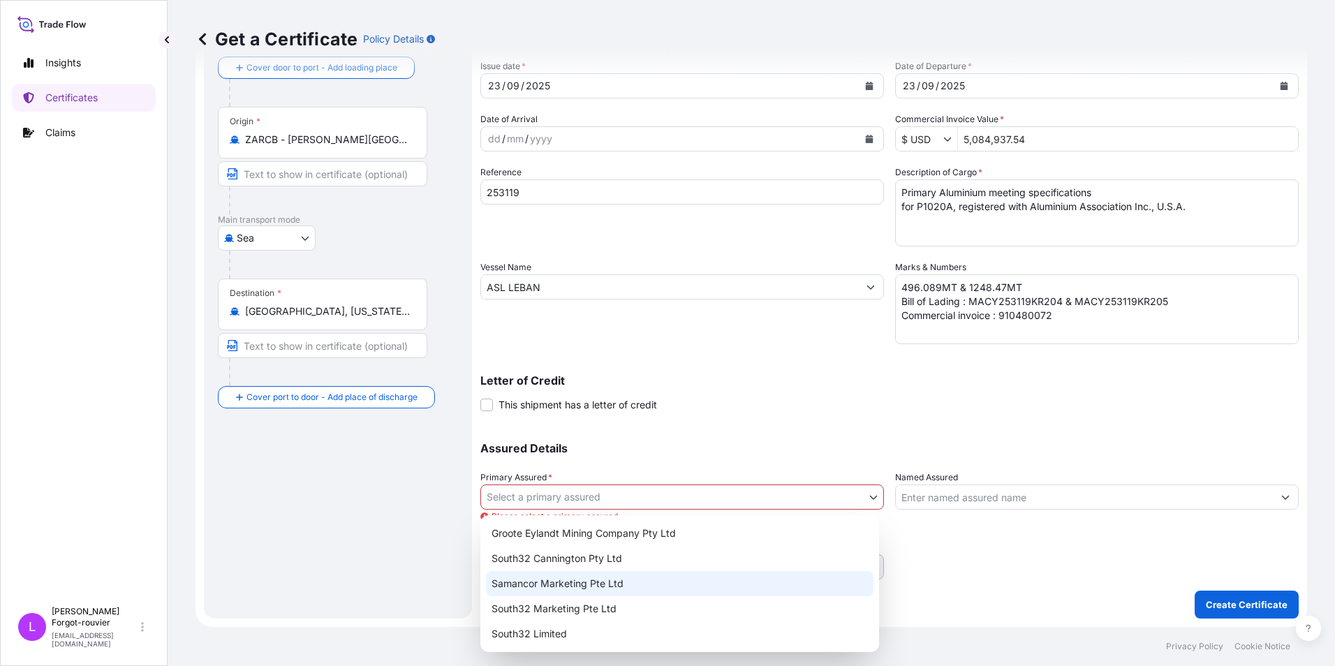
click at [609, 585] on div "Samancor Marketing Pte Ltd" at bounding box center [680, 583] width 388 height 25
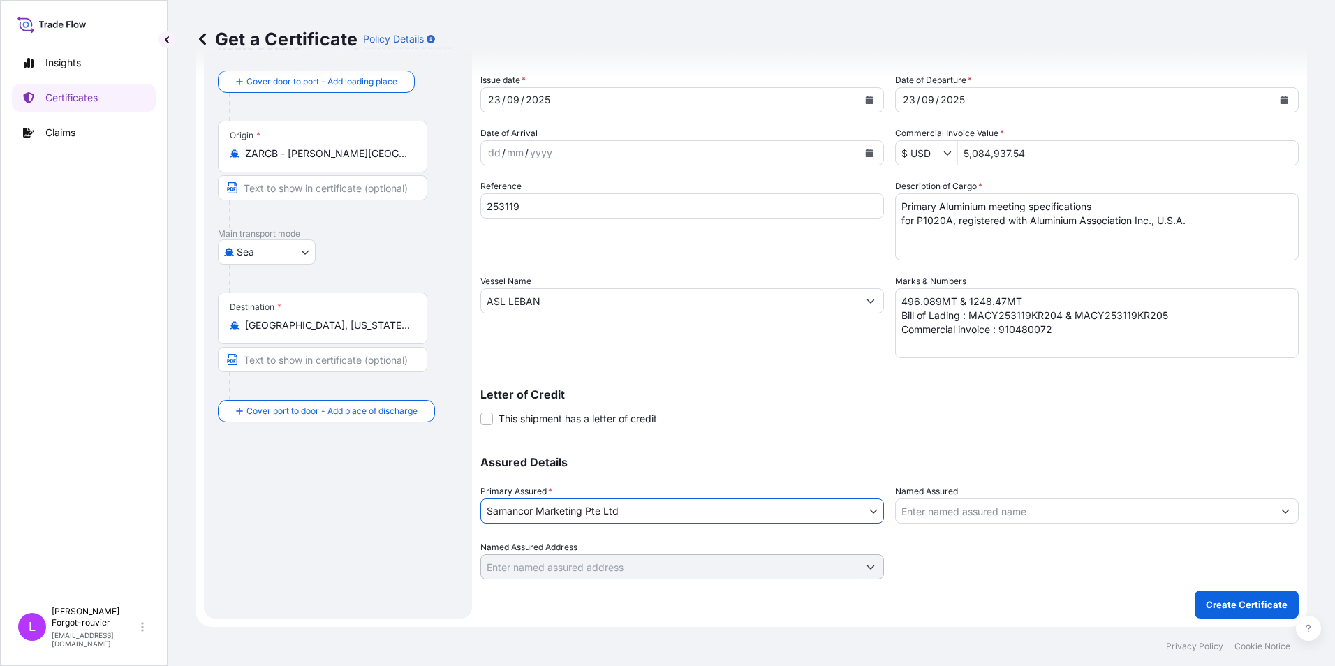
click at [631, 510] on body "Insights Certificates Claims L Lucile Forgot-rouvier rouvl@south32.net Get a Ce…" at bounding box center [667, 333] width 1335 height 666
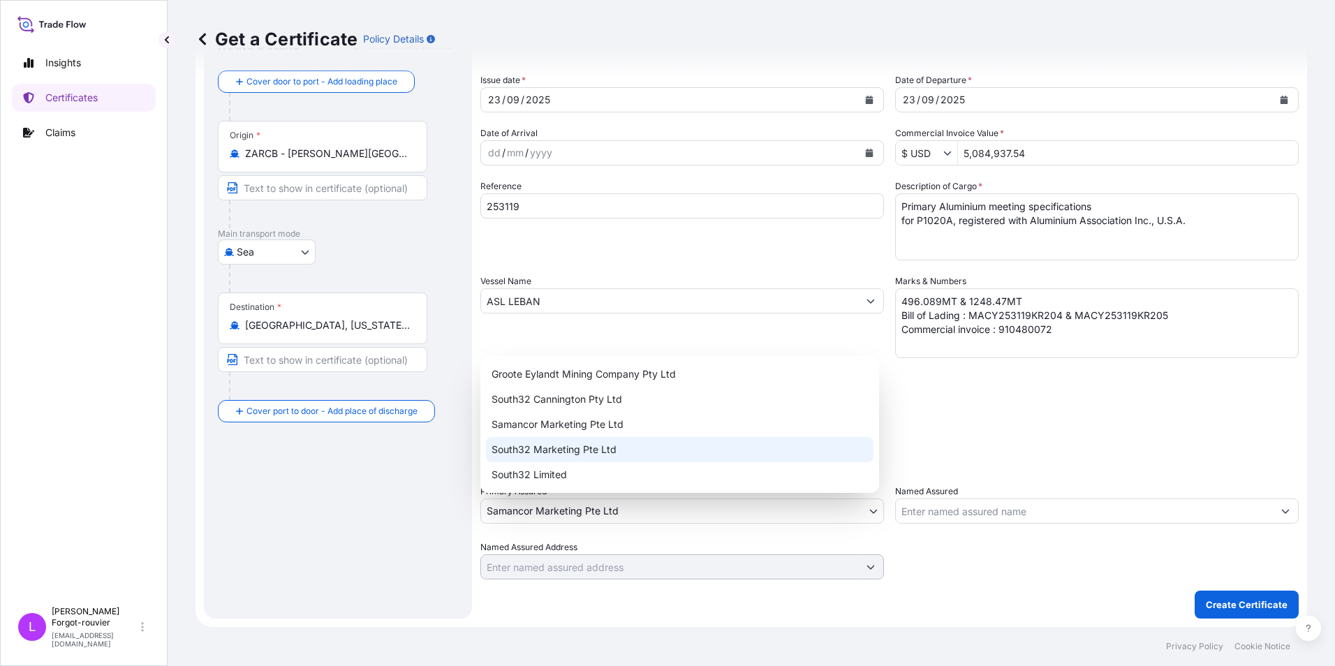
click at [581, 448] on div "South32 Marketing Pte Ltd" at bounding box center [680, 449] width 388 height 25
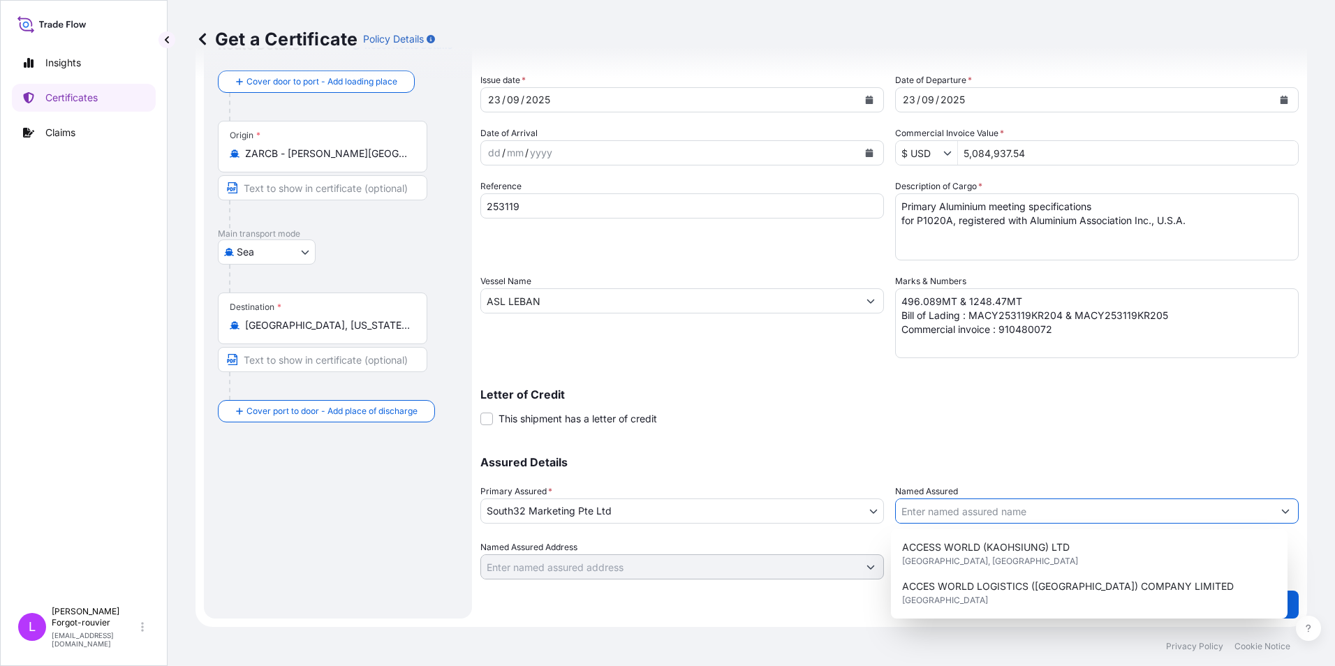
click at [973, 513] on input "Named Assured" at bounding box center [1084, 511] width 377 height 25
paste input "TO THE ORDER OF TRAXYS NORTH AMERICA LLC."
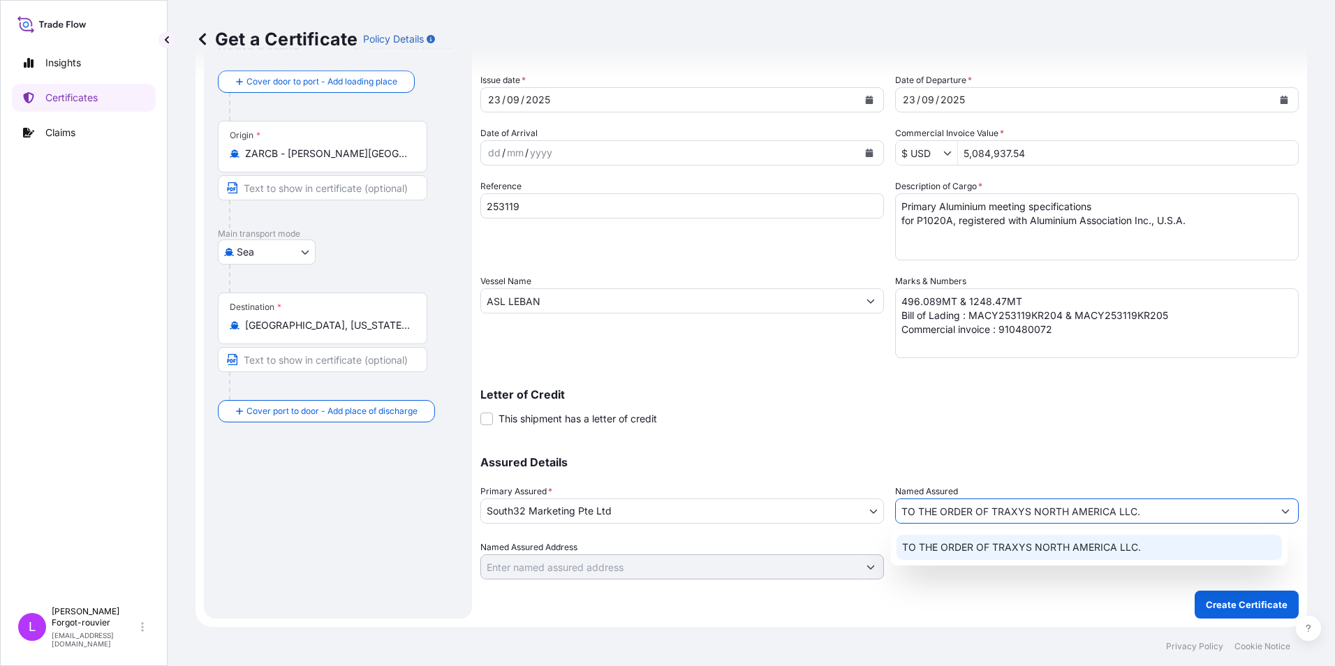
click at [977, 545] on span "TO THE ORDER OF TRAXYS NORTH AMERICA LLC." at bounding box center [1021, 548] width 239 height 14
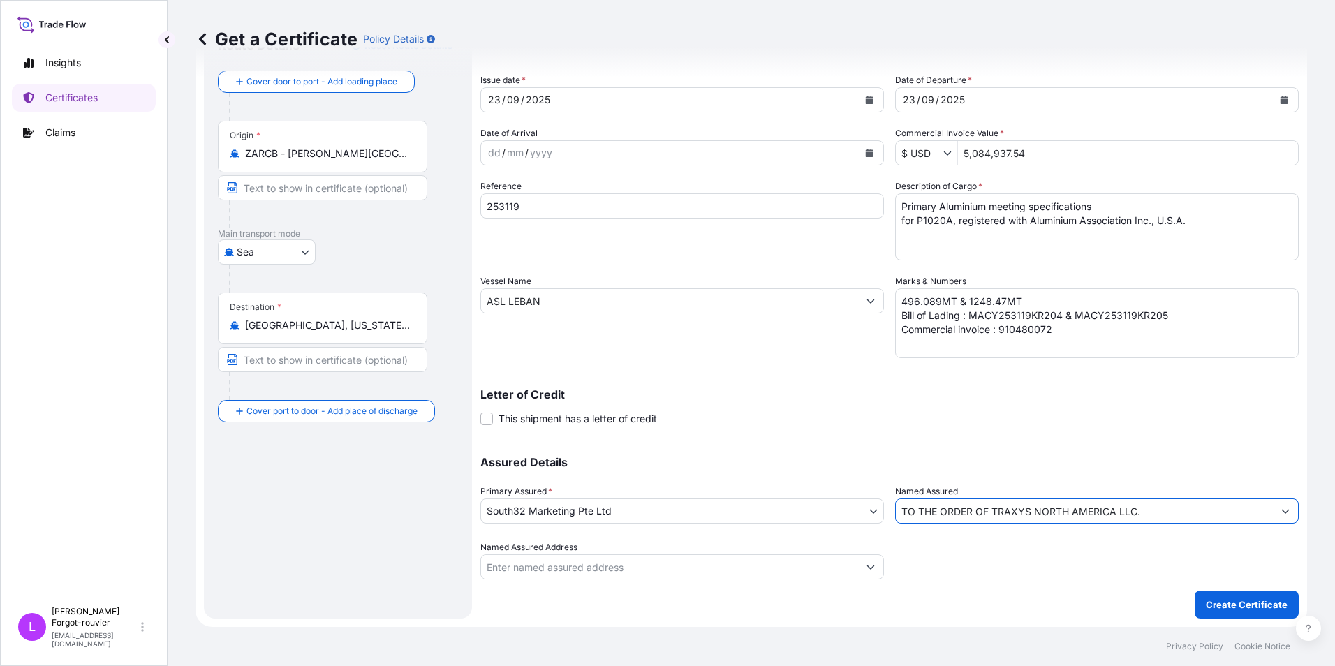
type input "TO THE ORDER OF TRAXYS NORTH AMERICA LLC."
click at [1041, 432] on div "Shipment Details Issue date * 23 / 09 / 2025 Date of Departure * 23 / 09 / 2025…" at bounding box center [890, 299] width 819 height 559
click at [1218, 606] on p "Create Certificate" at bounding box center [1247, 605] width 82 height 14
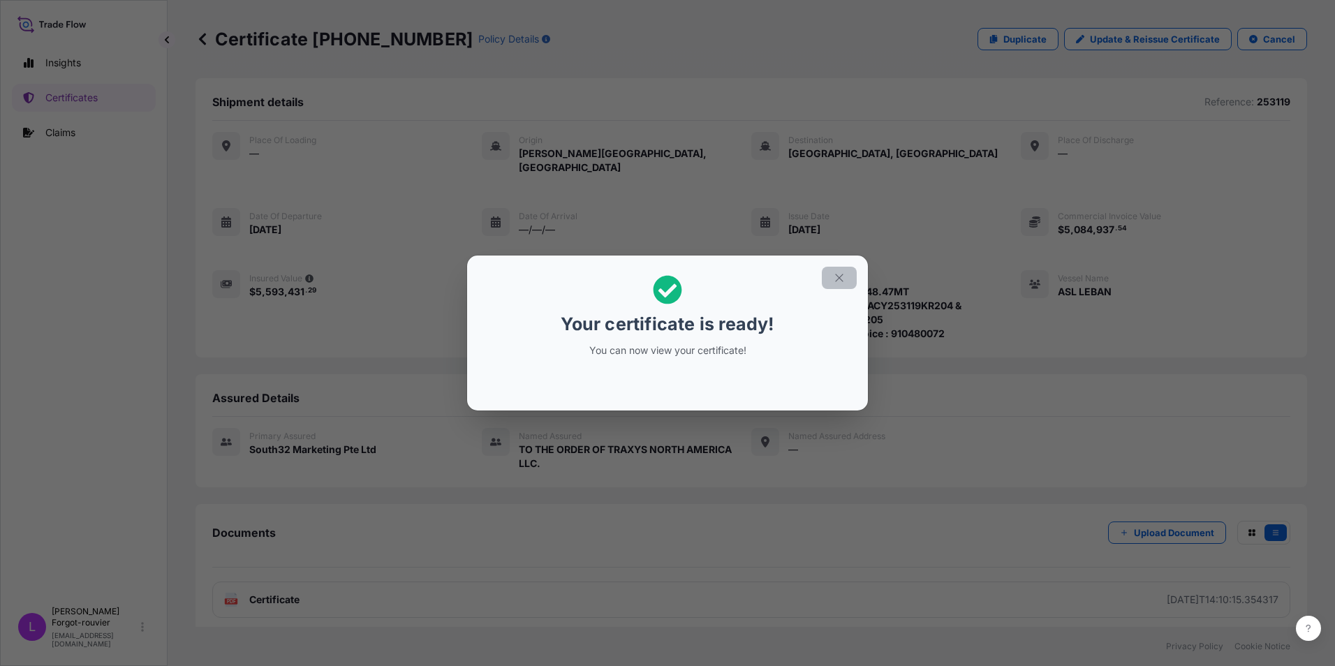
click at [837, 277] on icon "button" at bounding box center [839, 278] width 13 height 13
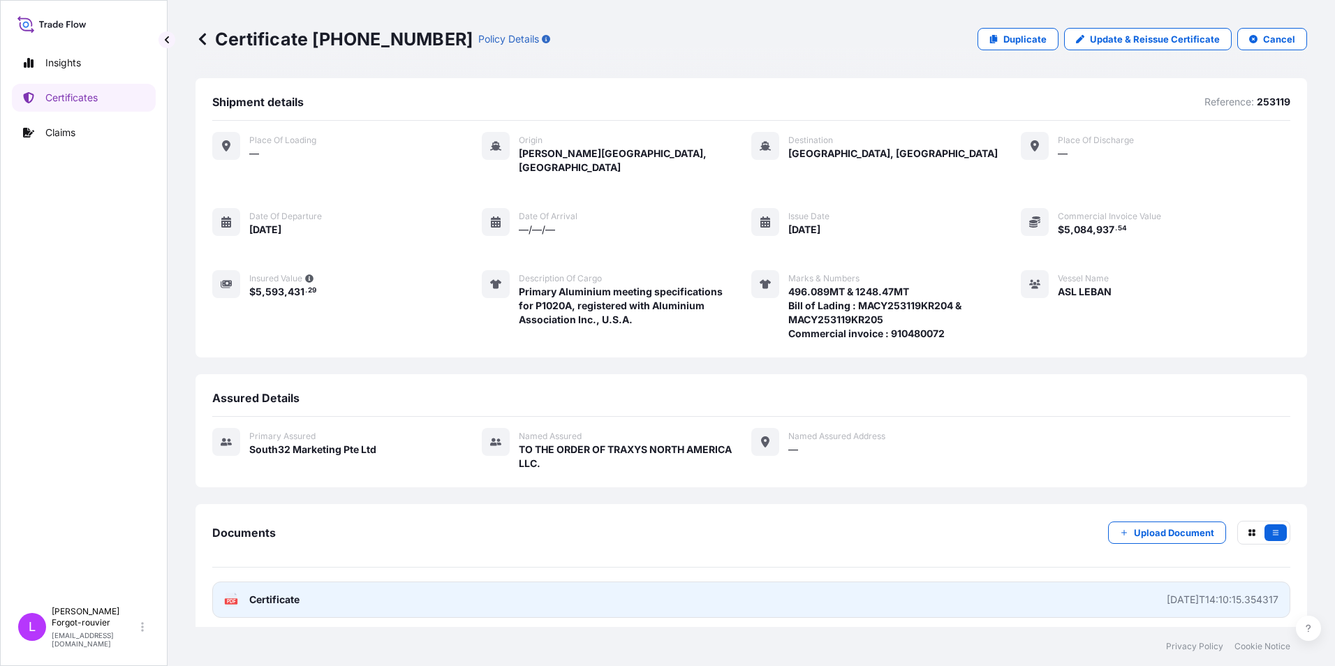
click at [277, 593] on span "Certificate" at bounding box center [274, 600] width 50 height 14
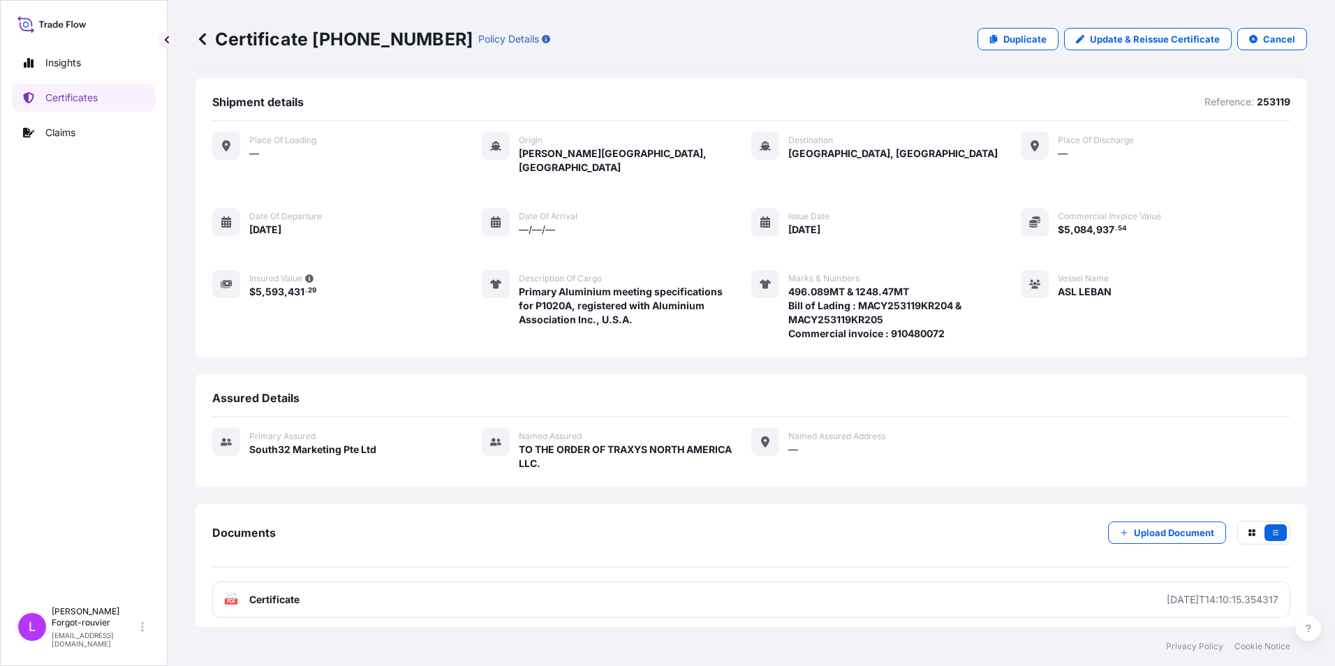
drag, startPoint x: 925, startPoint y: 373, endPoint x: 937, endPoint y: 374, distance: 11.9
click at [925, 374] on div "Assured Details Primary assured South32 Marketing Pte Ltd Named Assured TO THE …" at bounding box center [752, 430] width 1112 height 113
